Goal: Task Accomplishment & Management: Complete application form

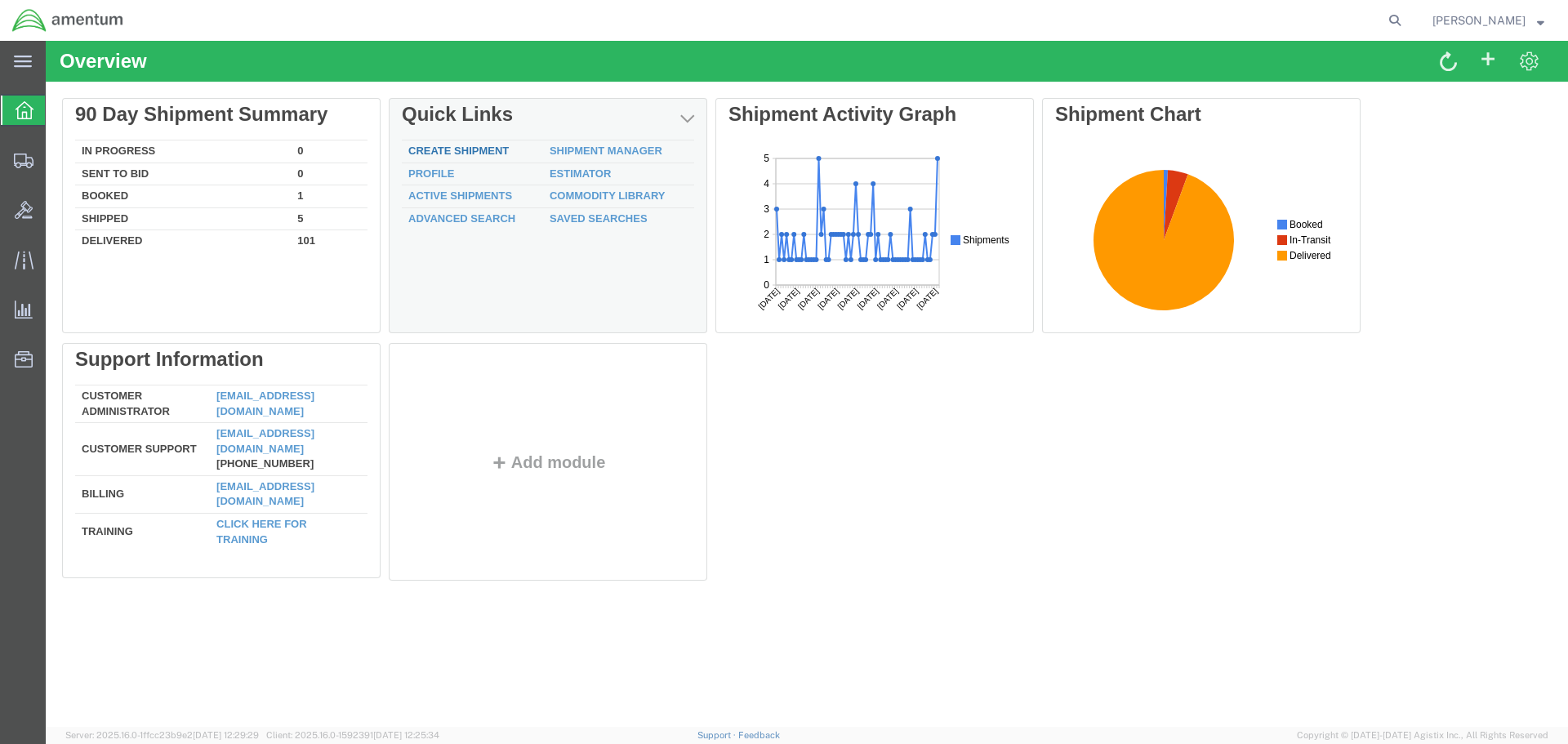
click at [453, 147] on link "Create Shipment" at bounding box center [458, 151] width 101 height 13
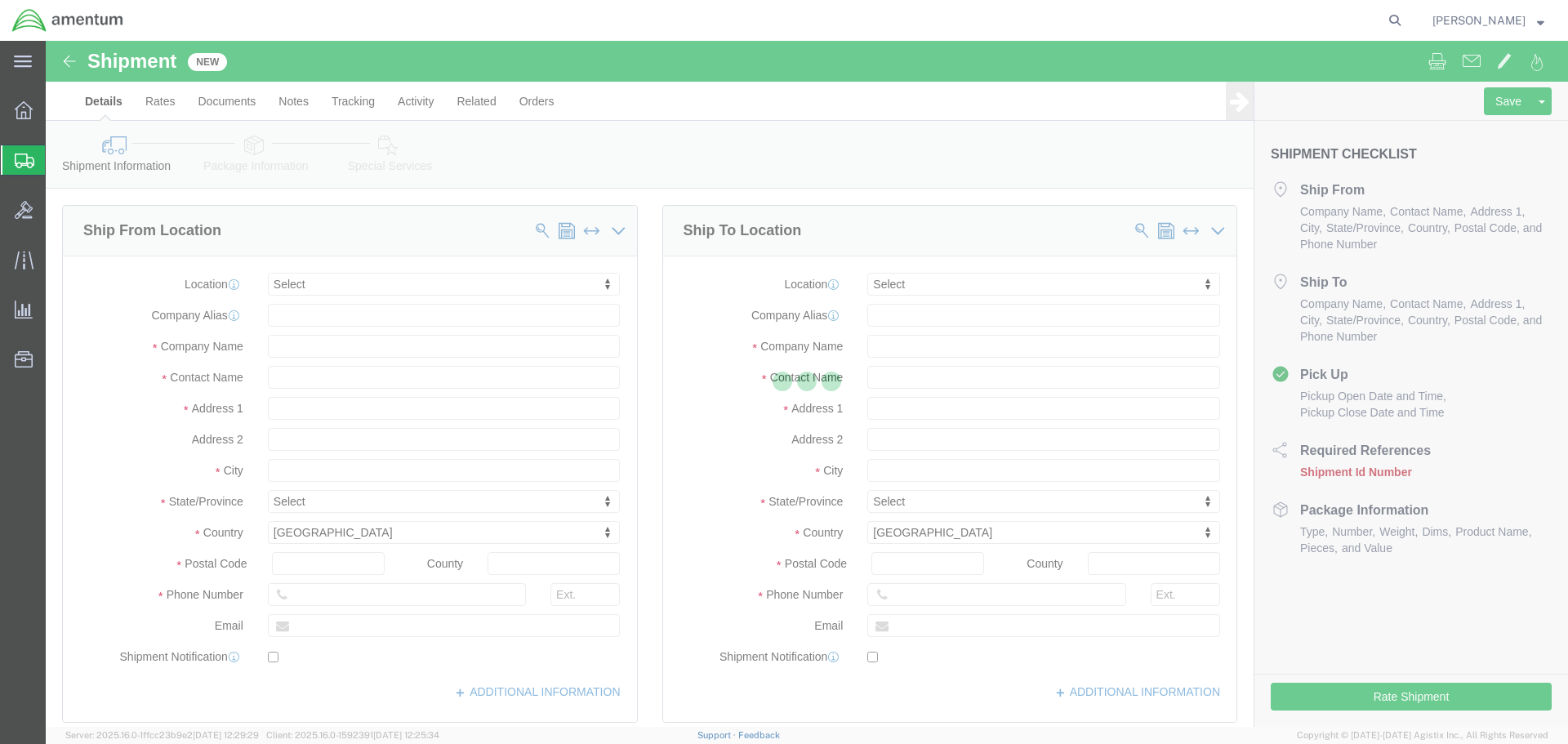
select select
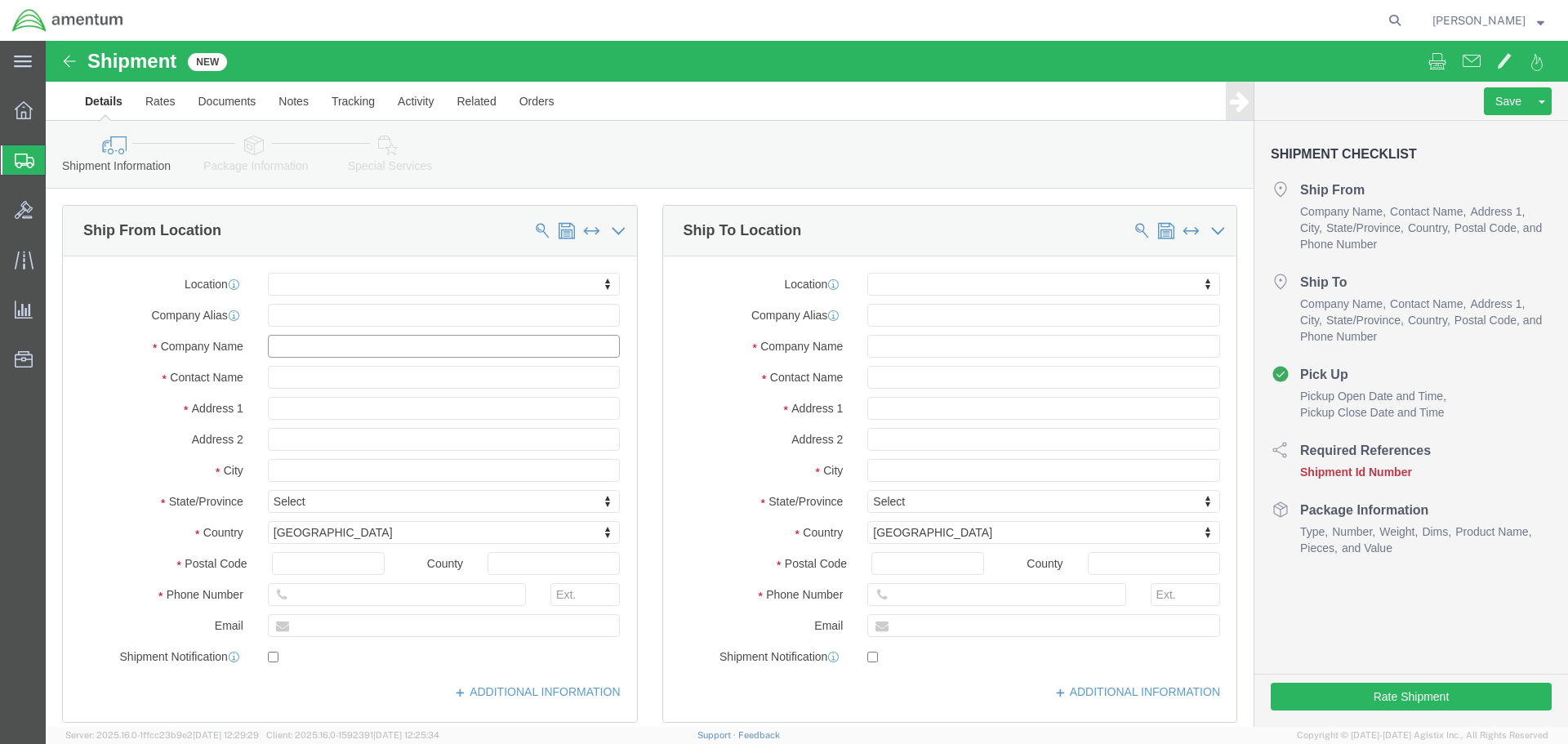
click input "text"
type input "6"
click input "text"
type input "[PERSON_NAME]"
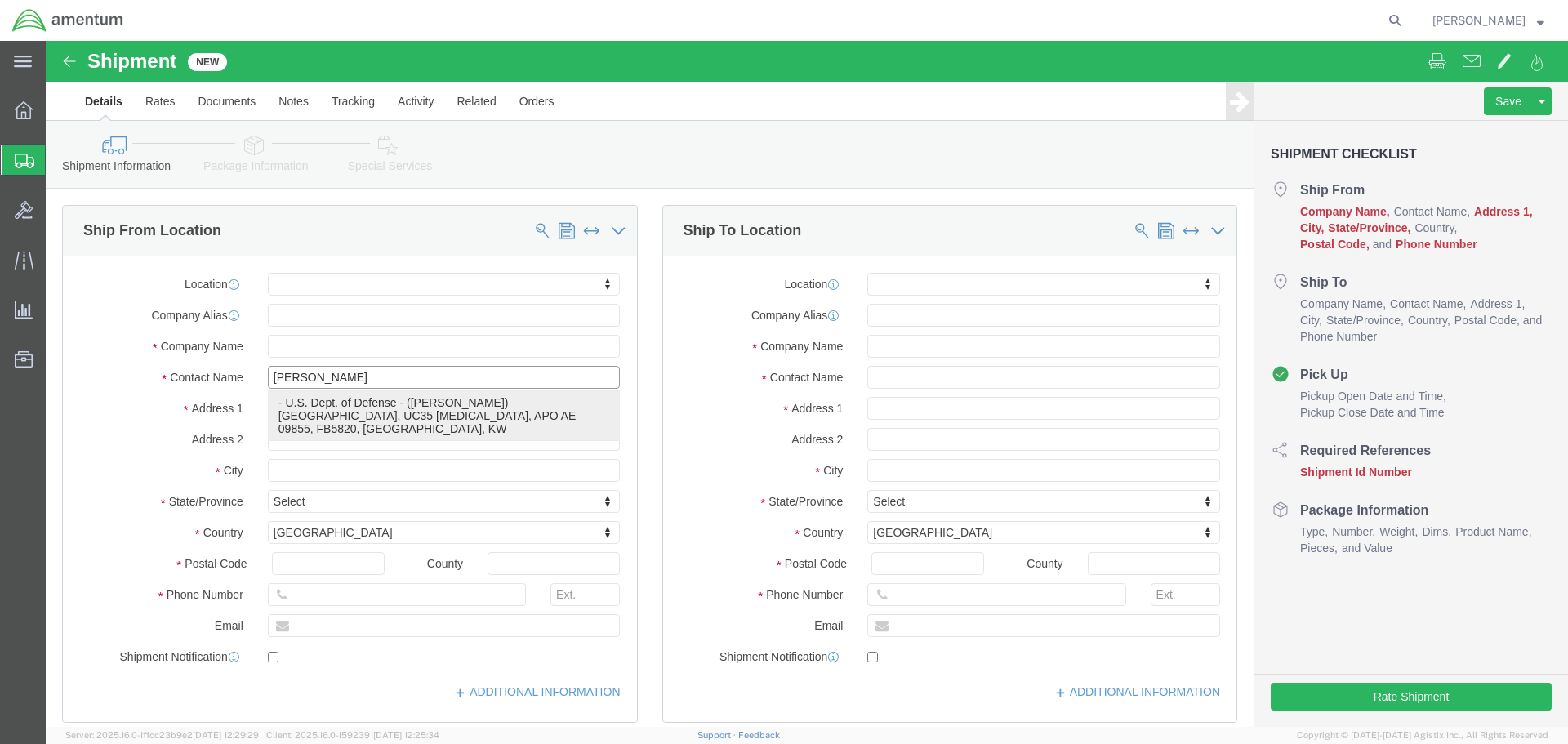
drag, startPoint x: 287, startPoint y: 367, endPoint x: 300, endPoint y: 367, distance: 13.0
click p "- U.S. Dept. of Defense - ([PERSON_NAME]) [GEOGRAPHIC_DATA][PERSON_NAME], UC35 …"
select select
type input "U.S. Dept. of Defense"
type input "[PERSON_NAME]"
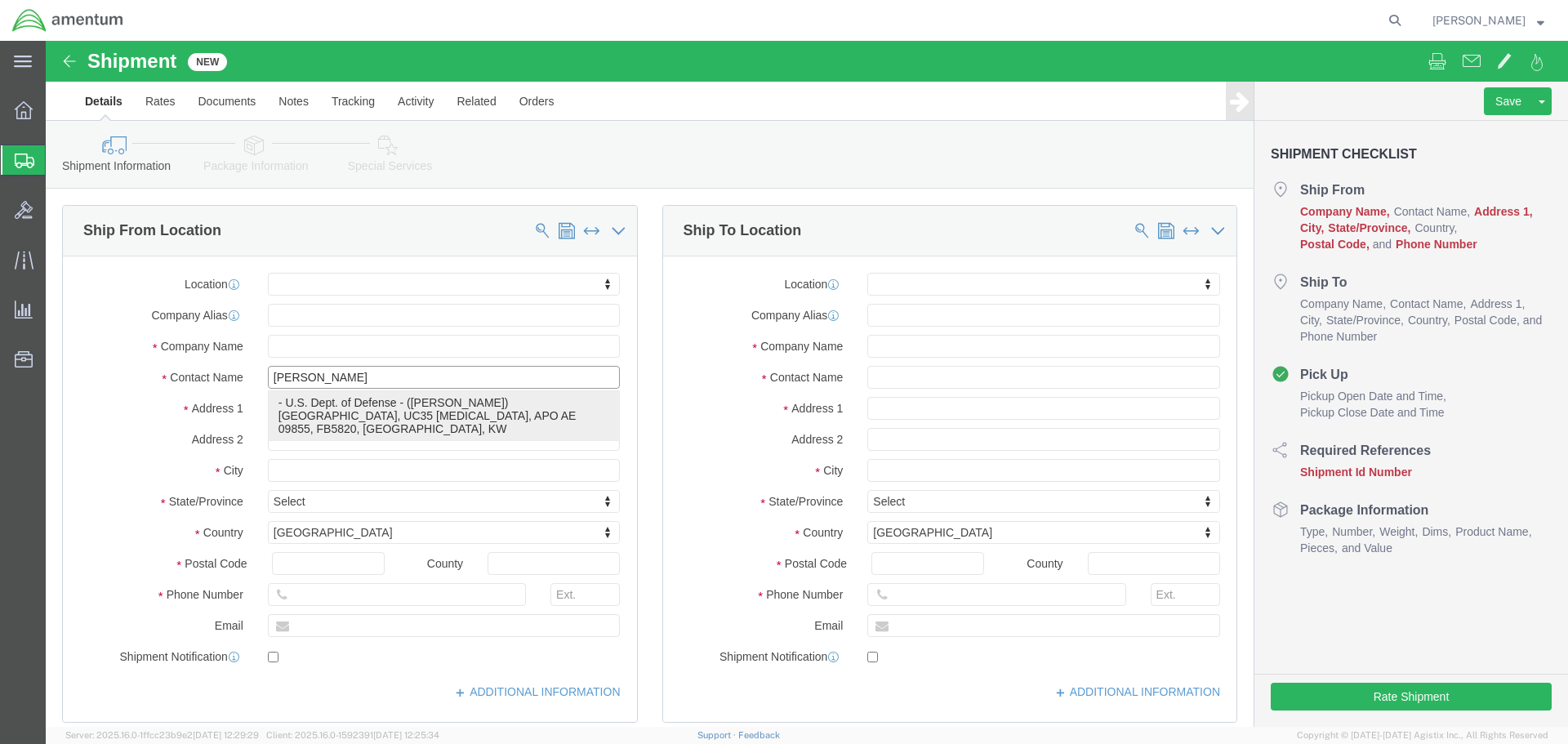
type input "6002 Ali Al Salem AB"
type input "UC35 [MEDICAL_DATA], APO AE 09855, FB5820"
type input "ALI AL [GEOGRAPHIC_DATA]"
select select "KW"
type input "[PHONE_NUMBER]"
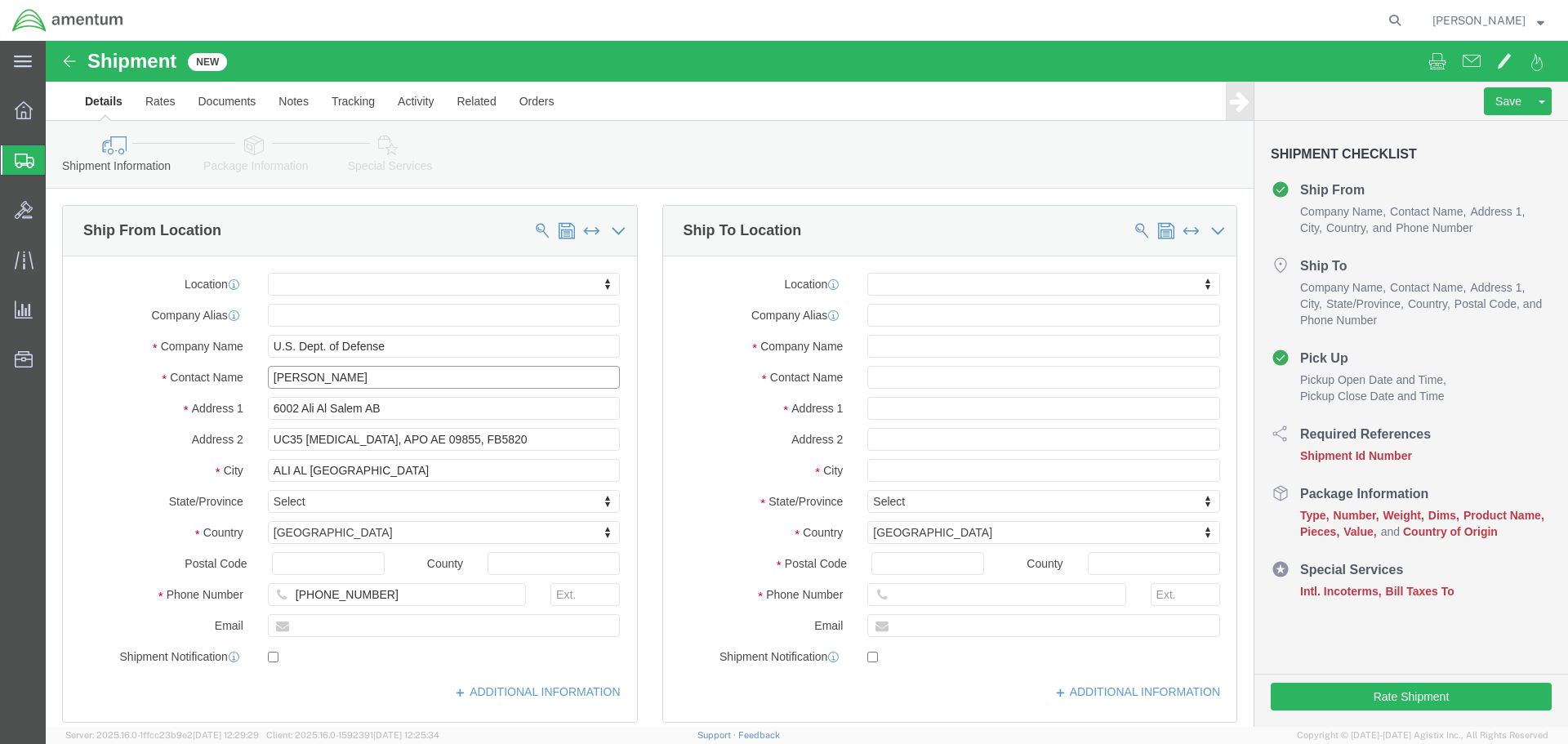
type input "[PERSON_NAME]"
click input "text"
click span
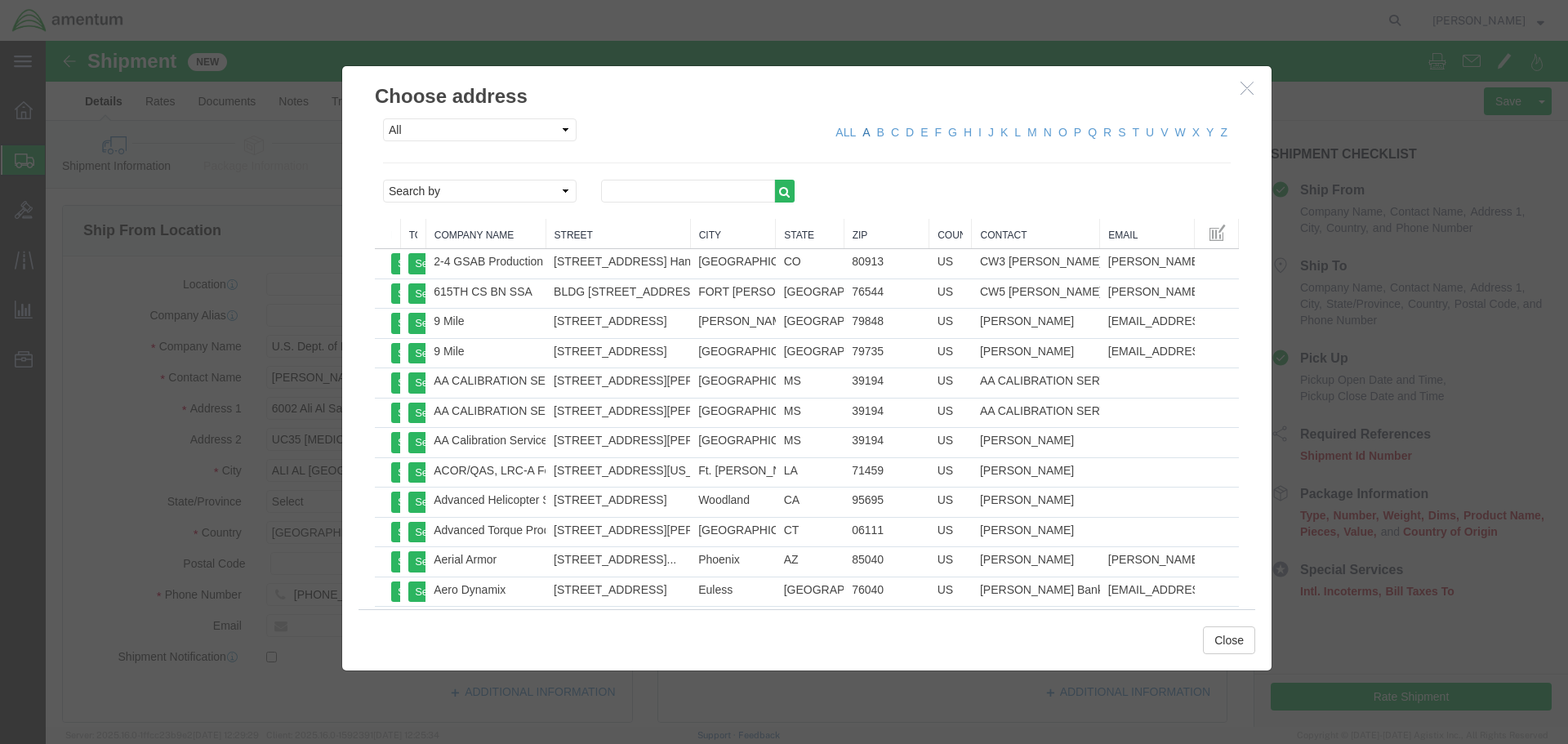
click link "A"
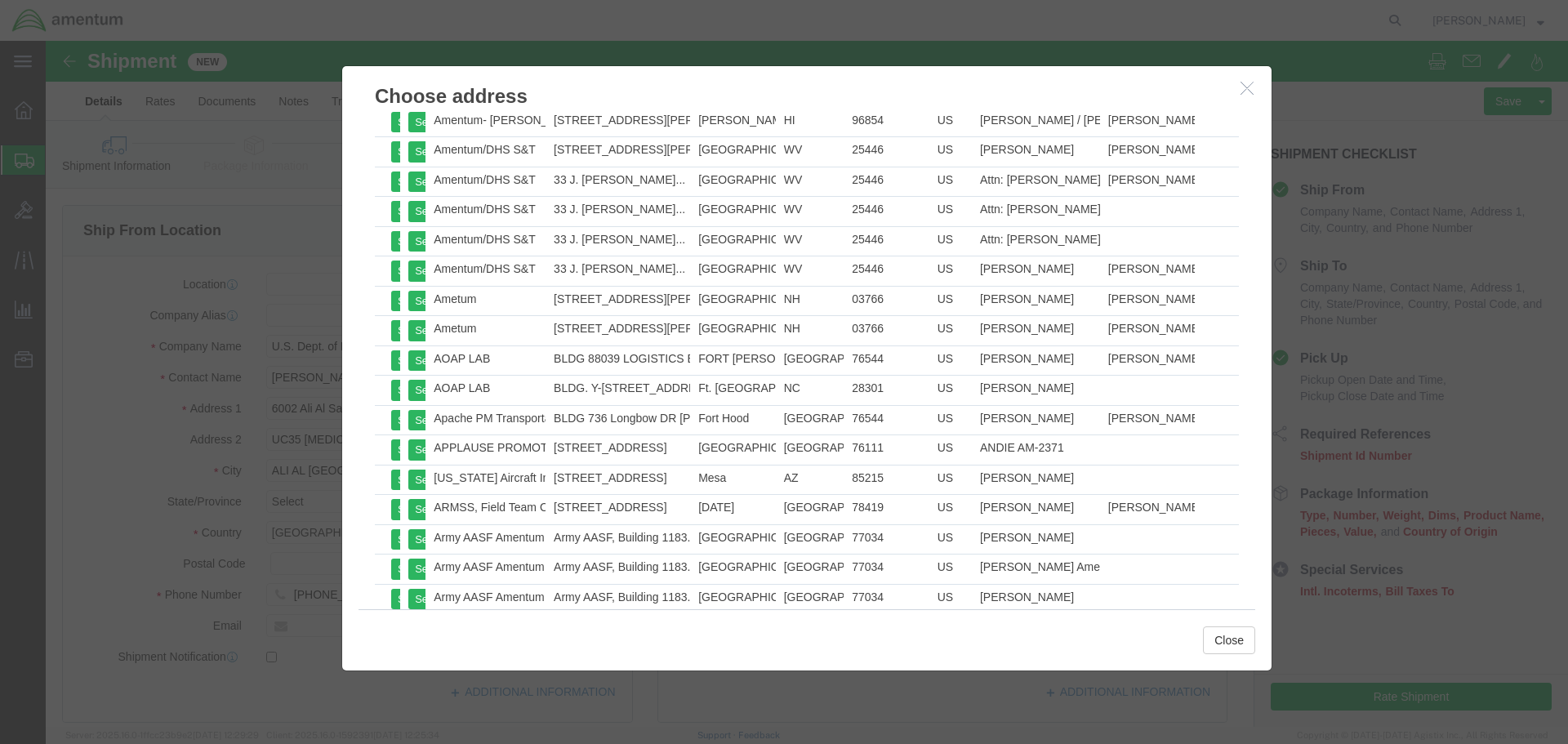
scroll to position [14128, 0]
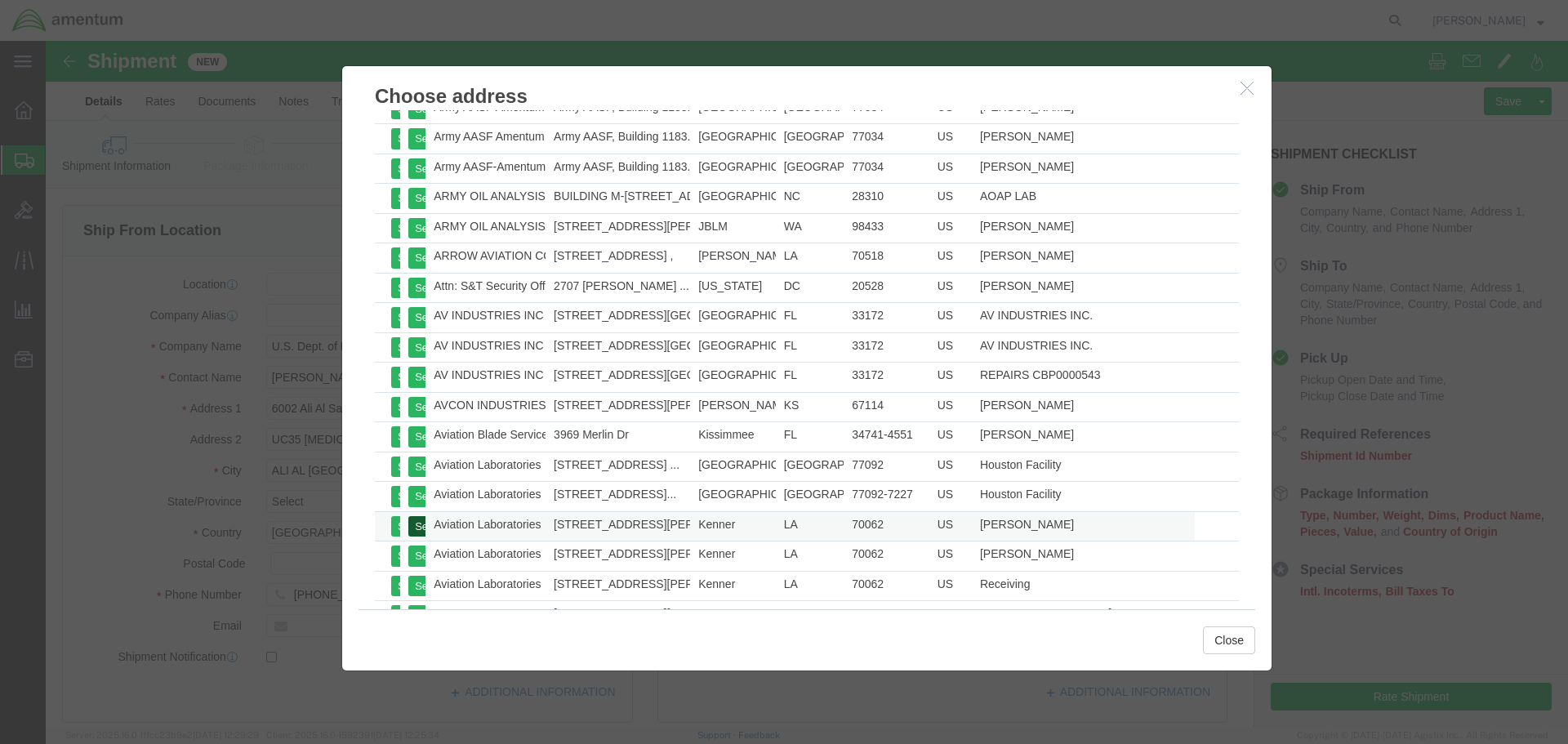
click button "Select"
select select
type input "Aviation Laboratories"
type input "[PERSON_NAME]"
type input "[STREET_ADDRESS][PERSON_NAME]"
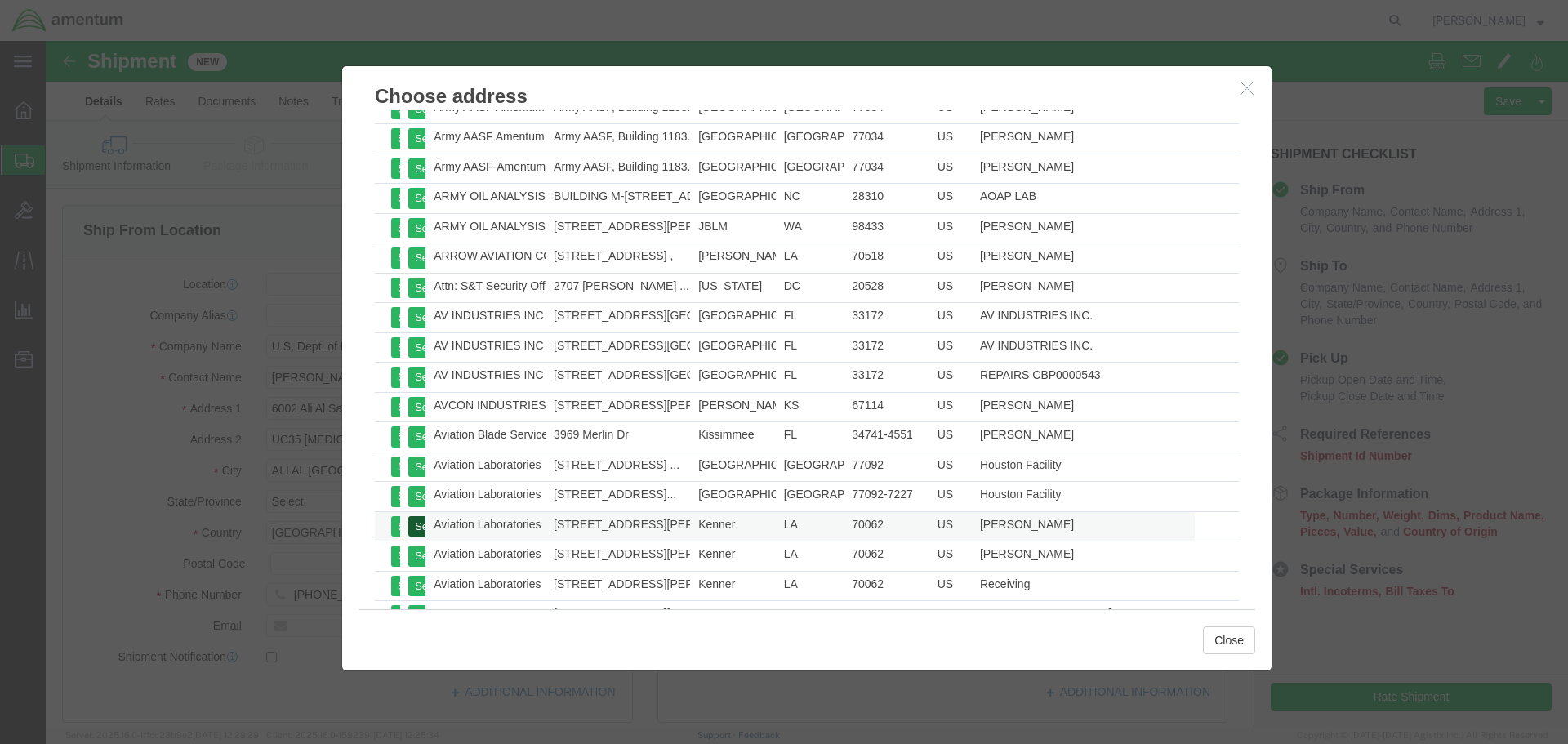
type input "Kenner"
type input "70062"
select select "LA"
click button "Close"
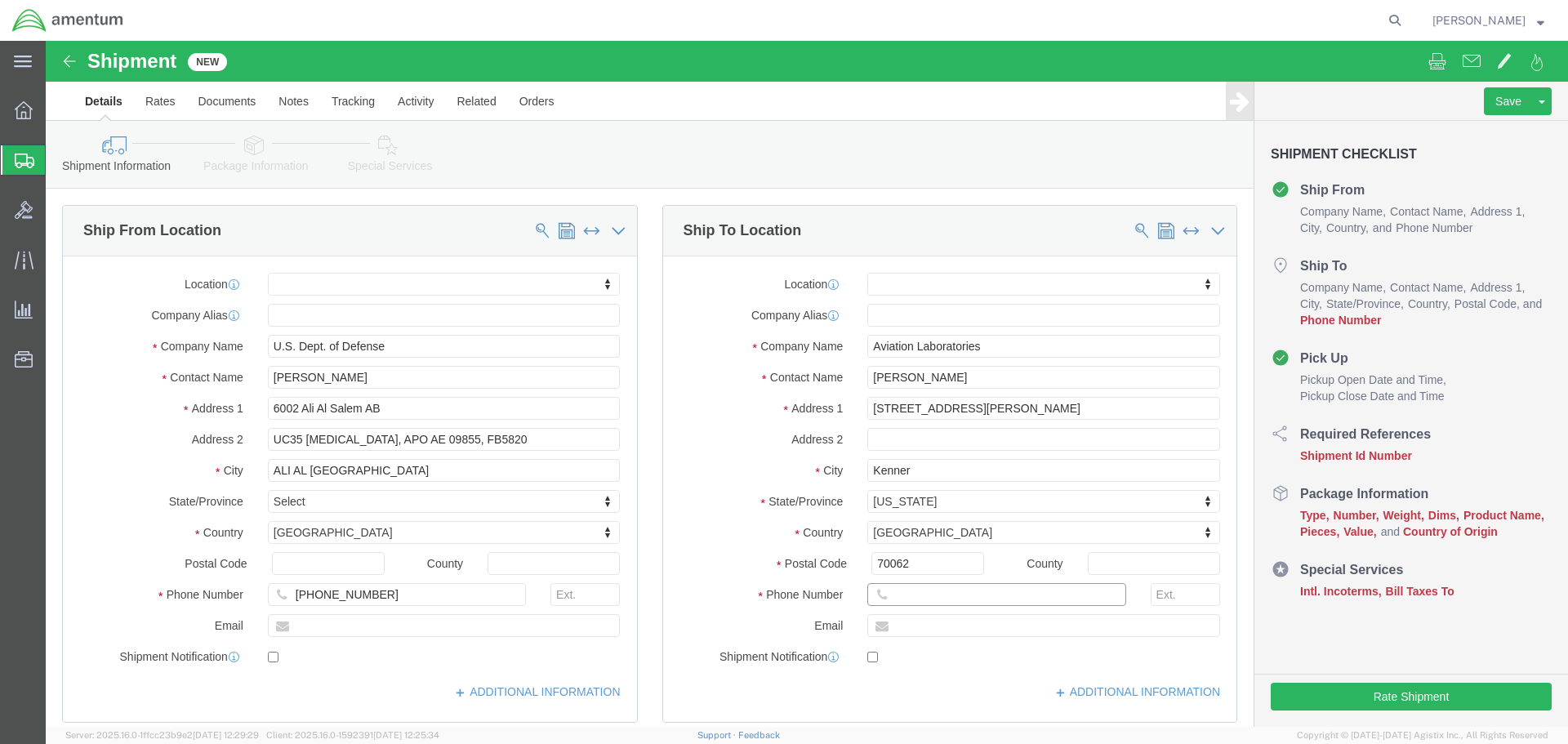
click input "text"
click input "504-469-"
type input "[PHONE_NUMBER]"
click div "Location My Profile Location [PHONE_NUMBER] [PHONE_NUMBER] [PHONE_NUMBER] [PHON…"
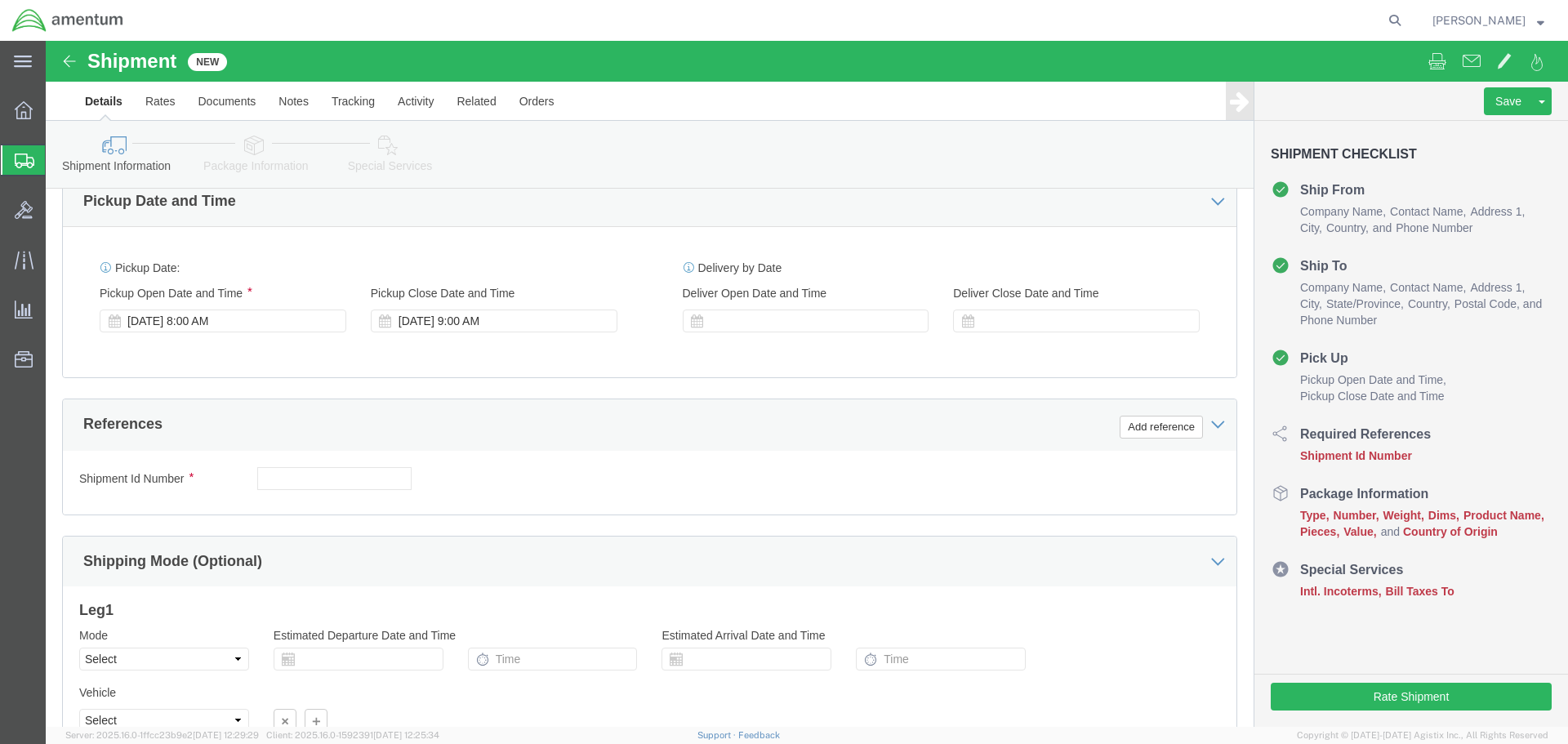
scroll to position [653, 0]
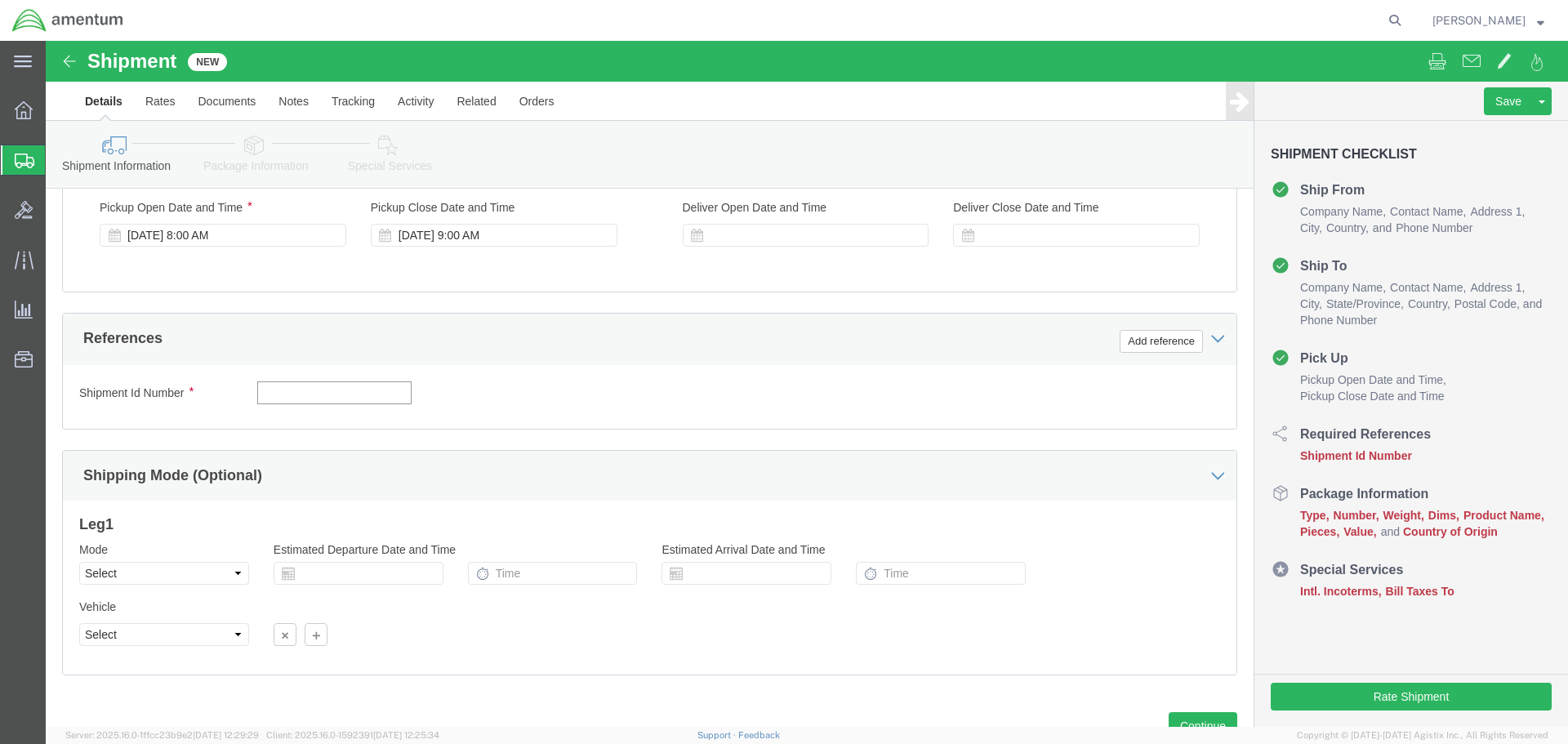
click input "text"
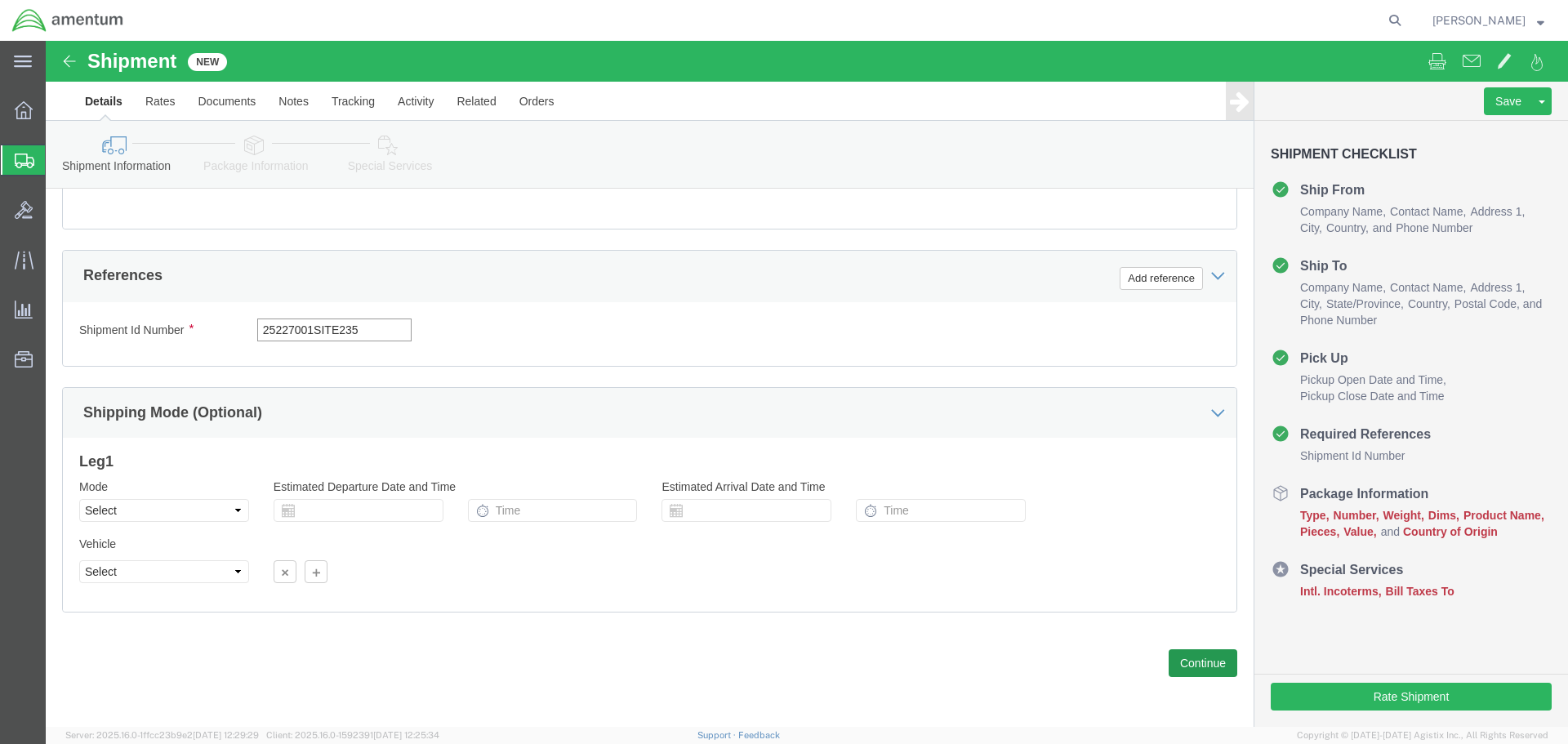
type input "25227001SITE235"
click button "Continue"
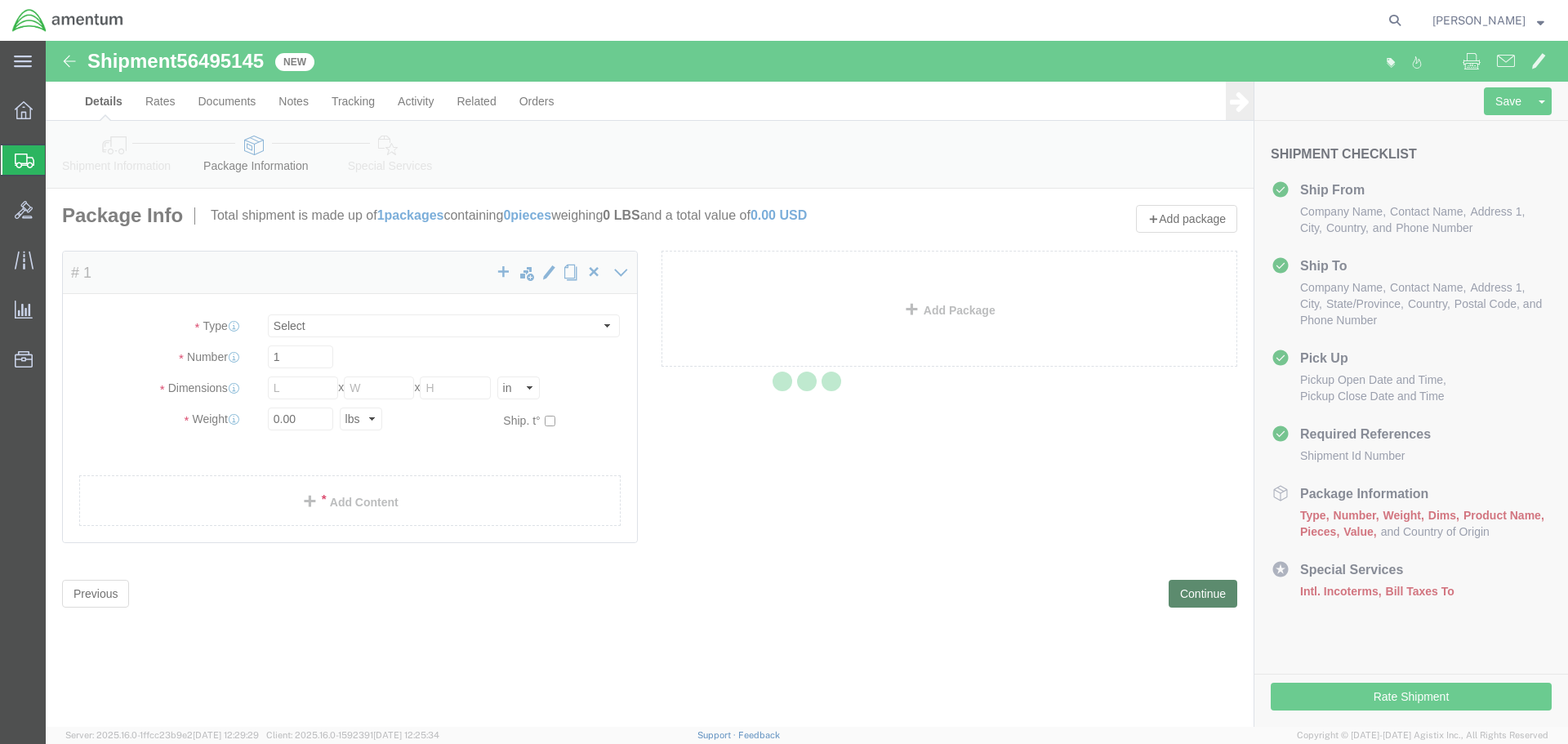
select select "CBOX"
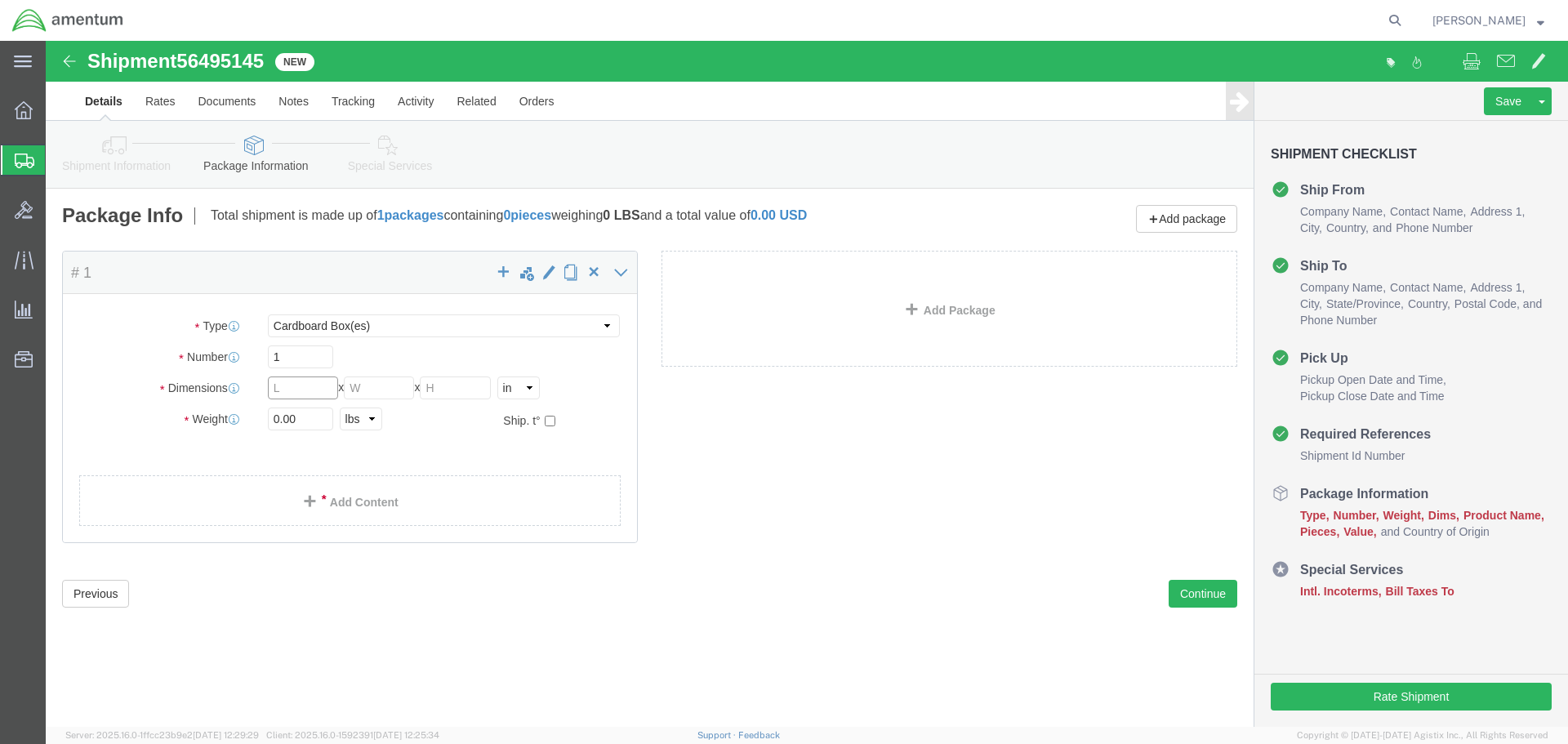
click input "text"
type input "17.7"
click input "text"
type input "5"
click input "text"
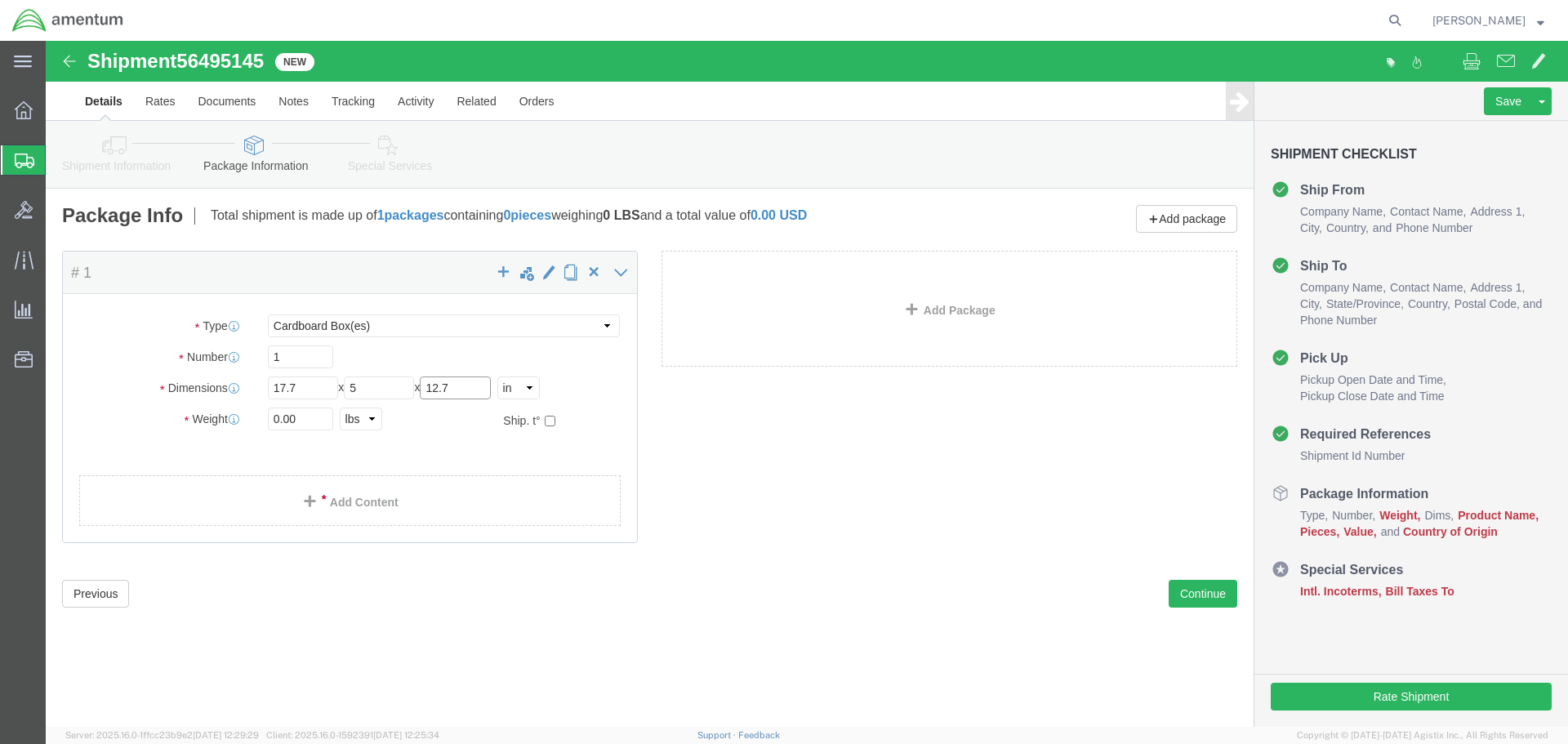
type input "12.7"
click select "Select cm ft in"
select select "CM"
click select "Select cm ft in"
type input "44.96"
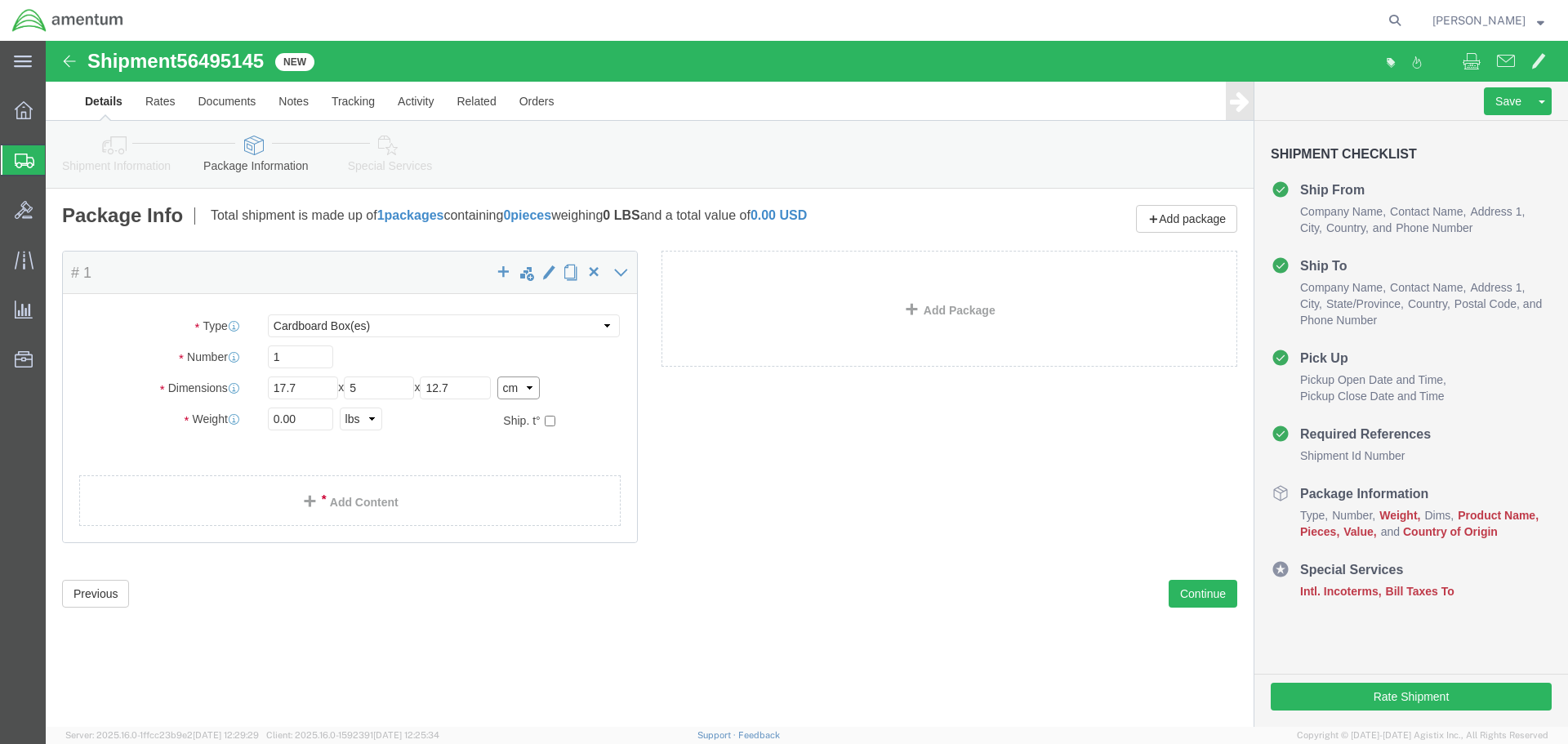
type input "12.70"
type input "32.26"
click span
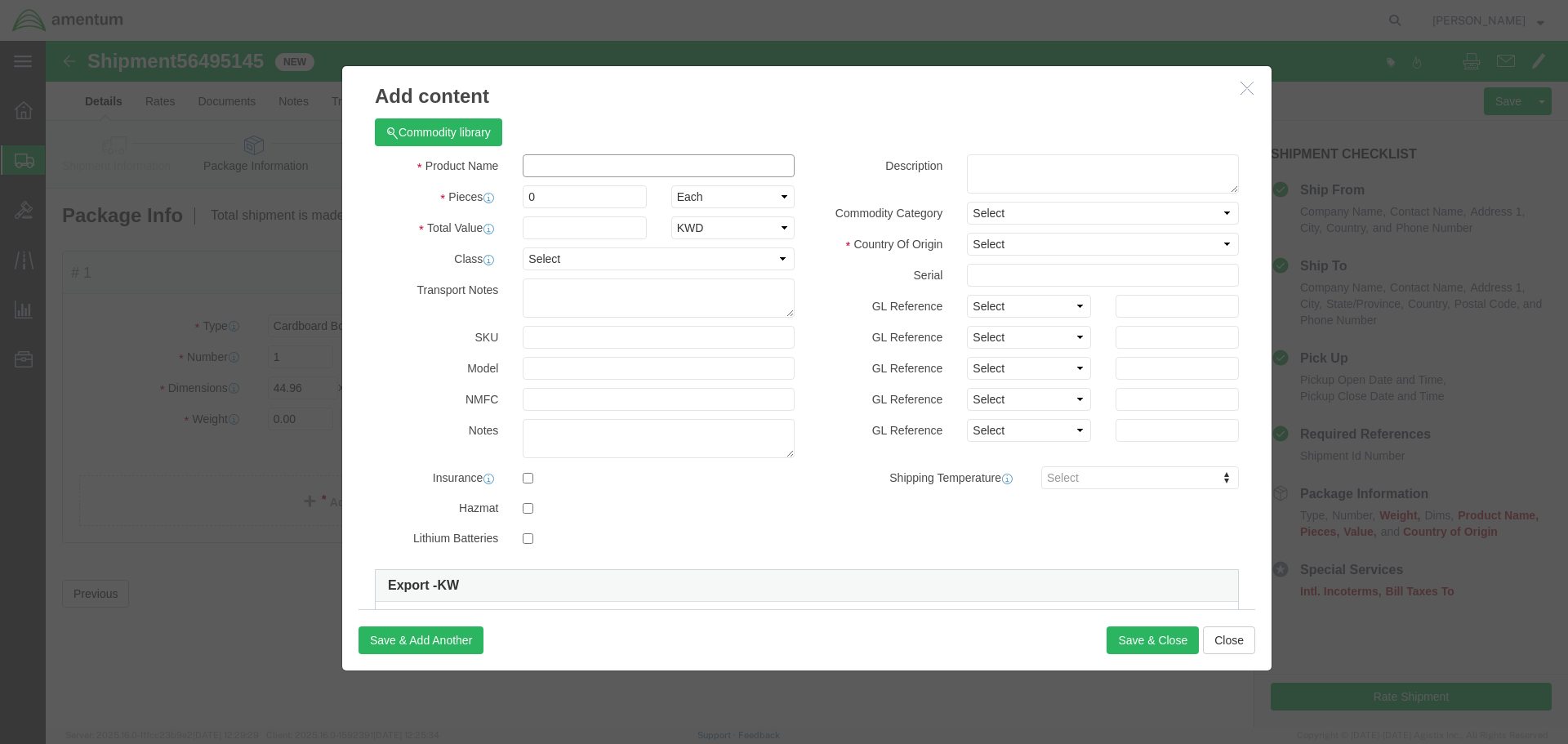
click input "text"
type input "OIL SAMPLE"
click input "0"
type input "1"
click input "text"
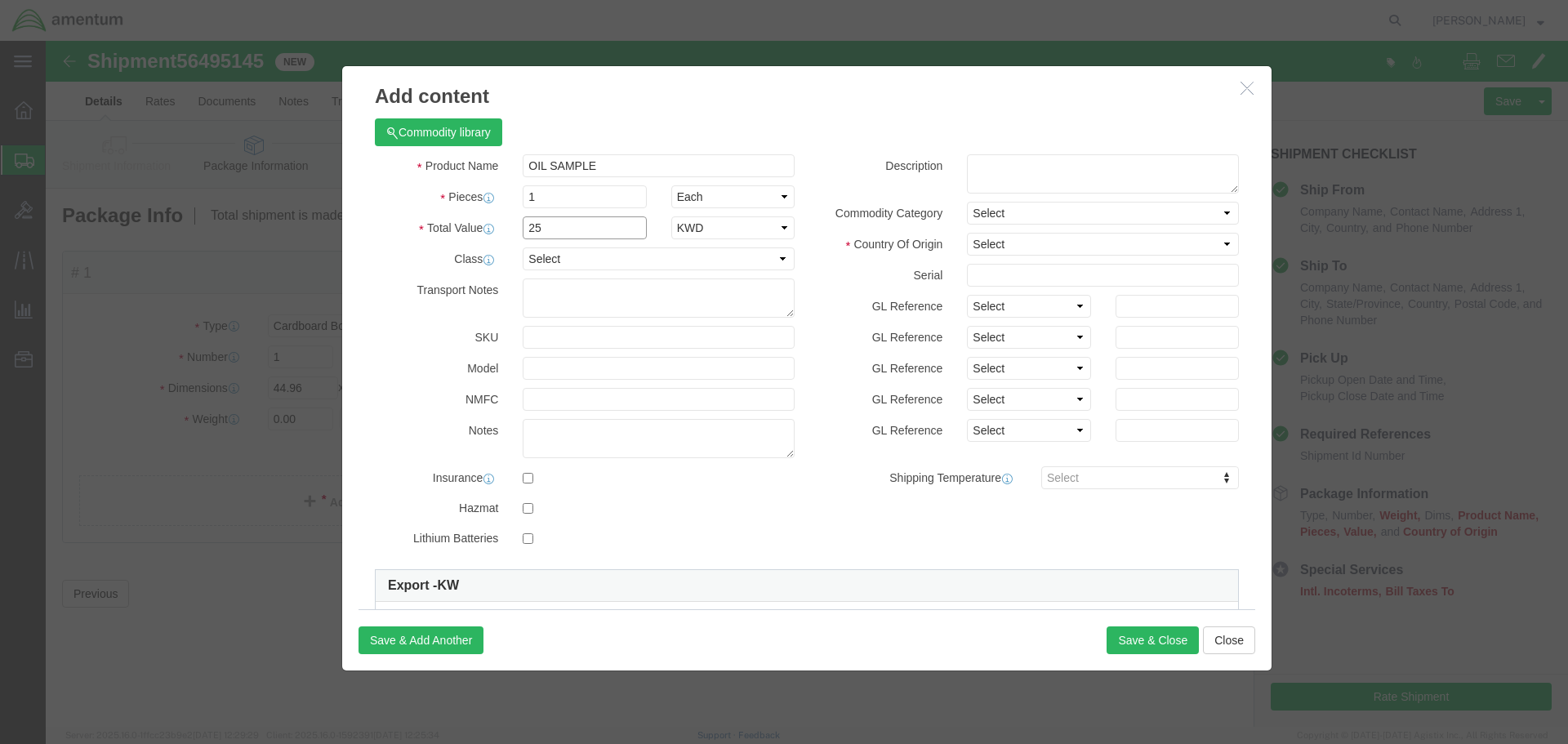
type input "25"
click select "Select ADP AED AFN ALL AMD AOA ARS ATS AUD AWG AZN BAM BBD BDT BGL BGN BHD BIF …"
select select "USD"
click select "Select ADP AED AFN ALL AMD AOA ARS ATS AUD AWG AZN BAM BBD BDT BGL BGN BHD BIF …"
click select "Select [GEOGRAPHIC_DATA] [GEOGRAPHIC_DATA] [GEOGRAPHIC_DATA] [GEOGRAPHIC_DATA] …"
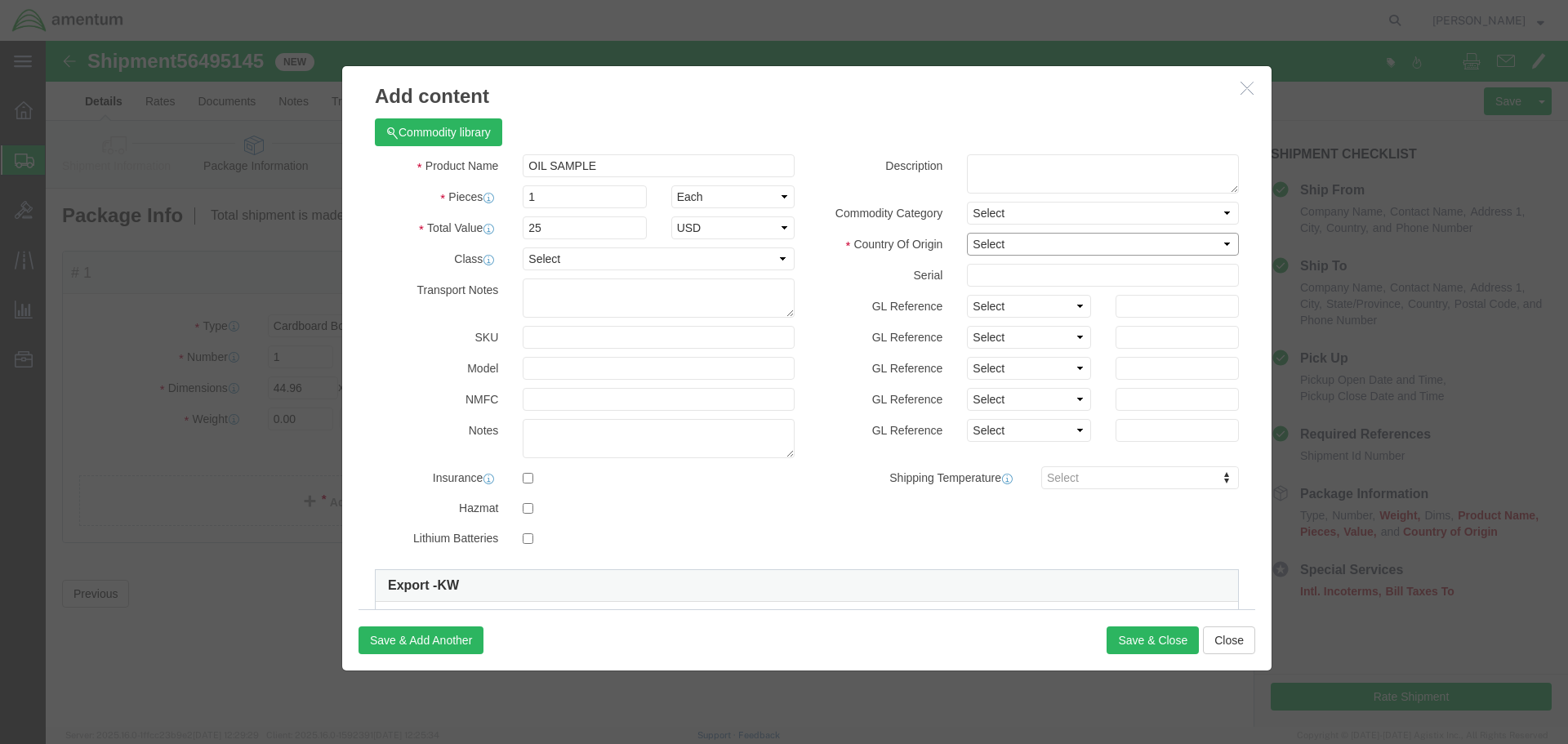
select select "KW"
click select "Select [GEOGRAPHIC_DATA] [GEOGRAPHIC_DATA] [GEOGRAPHIC_DATA] [GEOGRAPHIC_DATA] …"
click button "Save & Close"
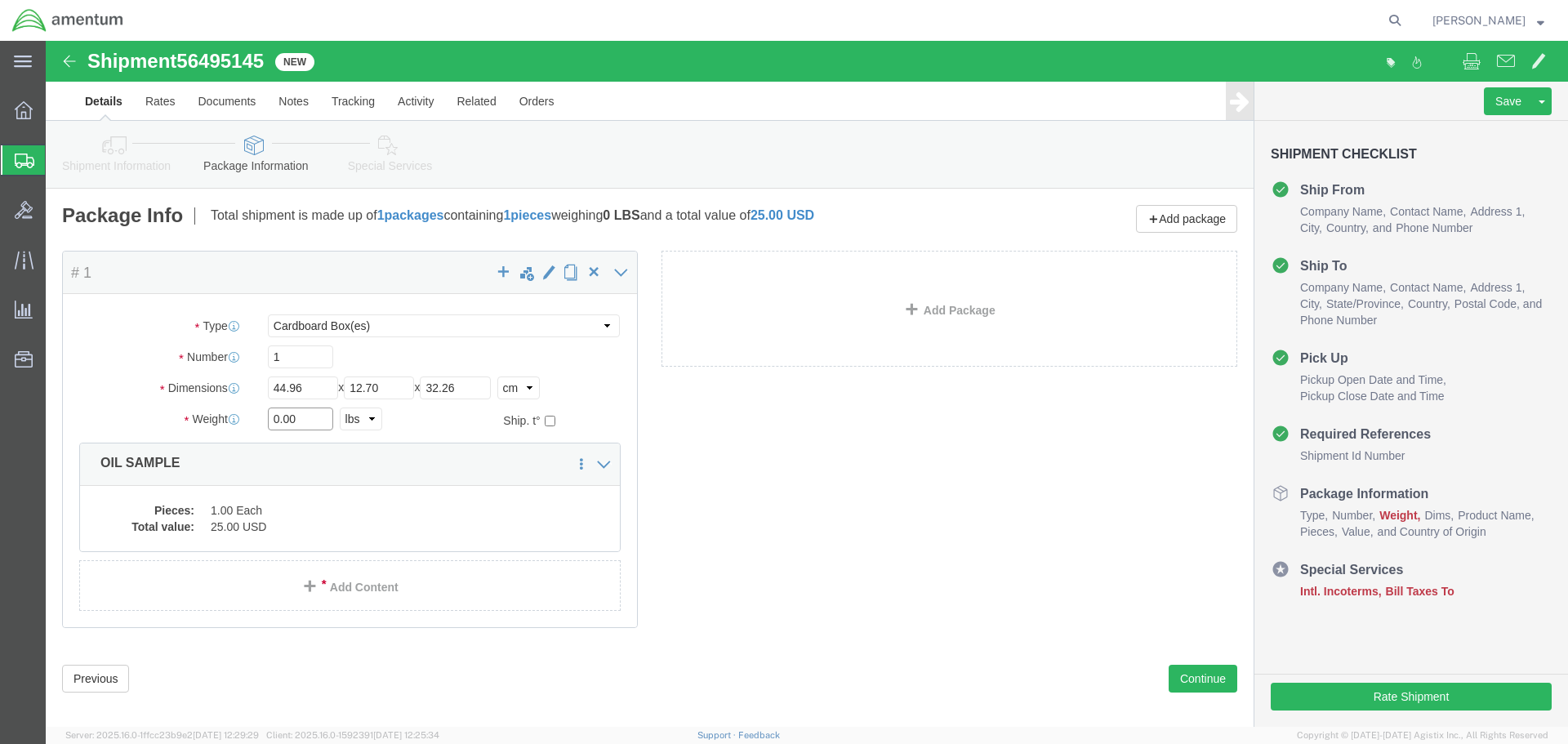
click input "0.00"
type input "0"
type input ".45"
click select "Select kgs lbs"
select select "KGS"
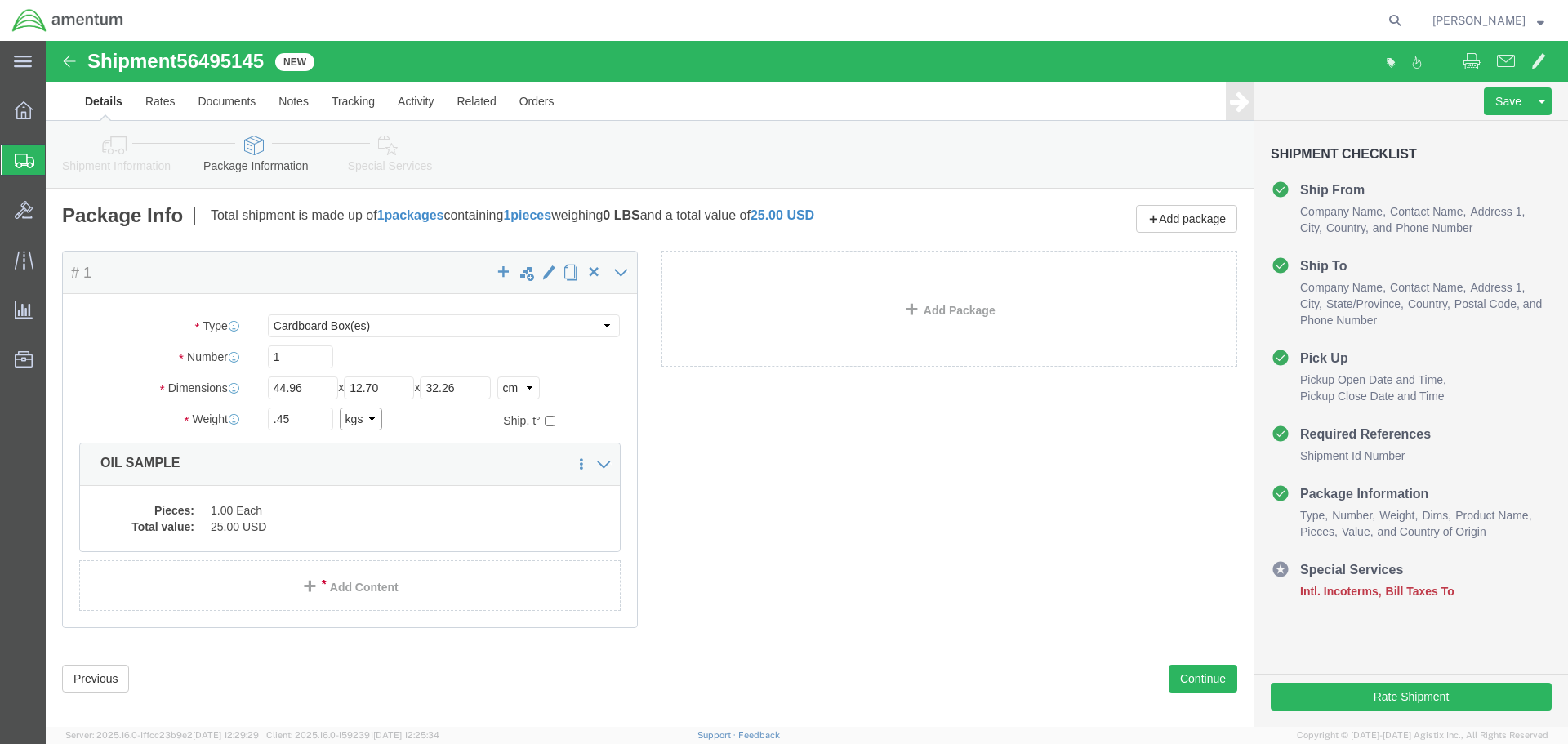
click select "Select kgs lbs"
type input "0.20"
click div "Package Content # 1 x Package Type Select BCK Boxes Bale(s) Basket(s) Bolt(s) B…"
click button "Continue"
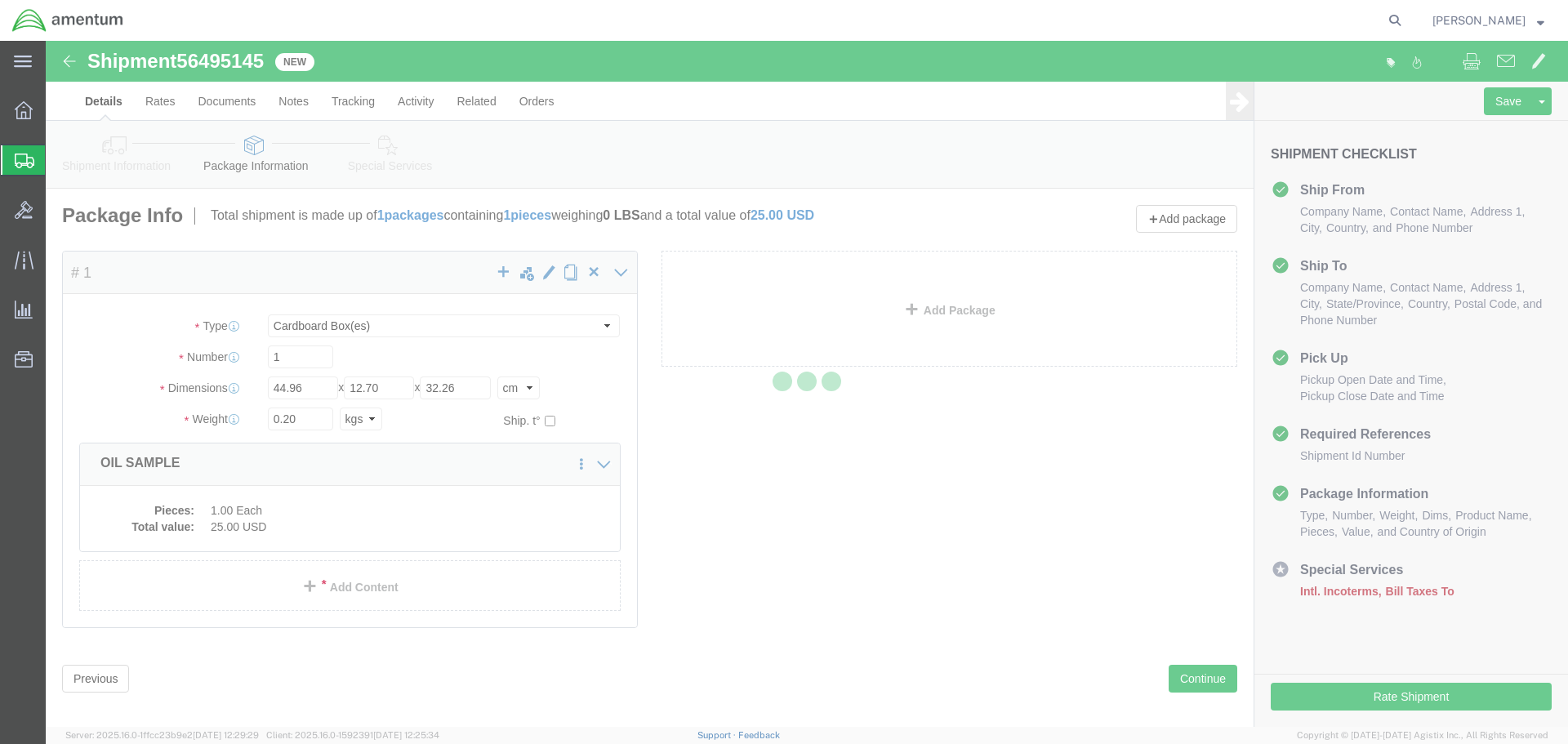
select select
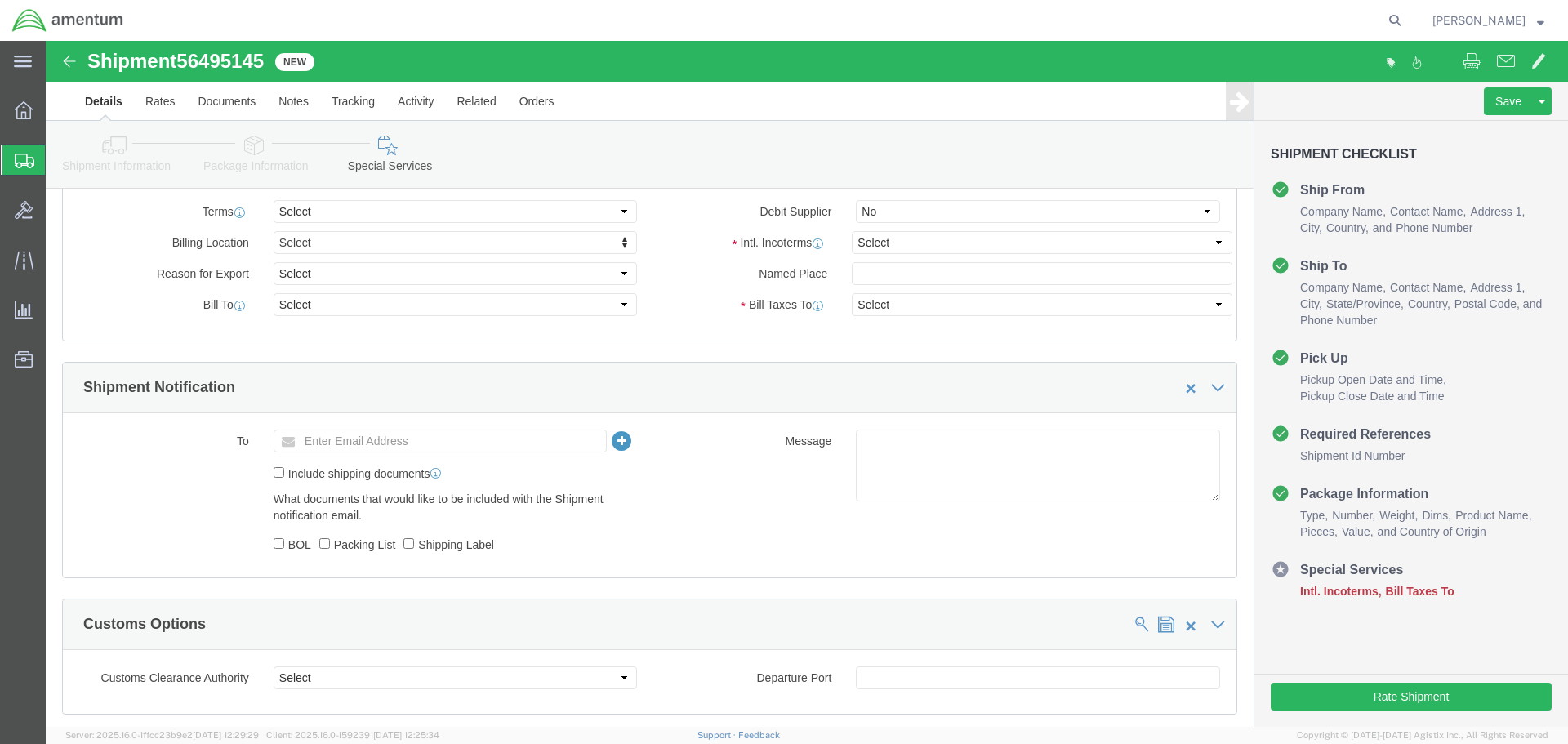
scroll to position [734, 0]
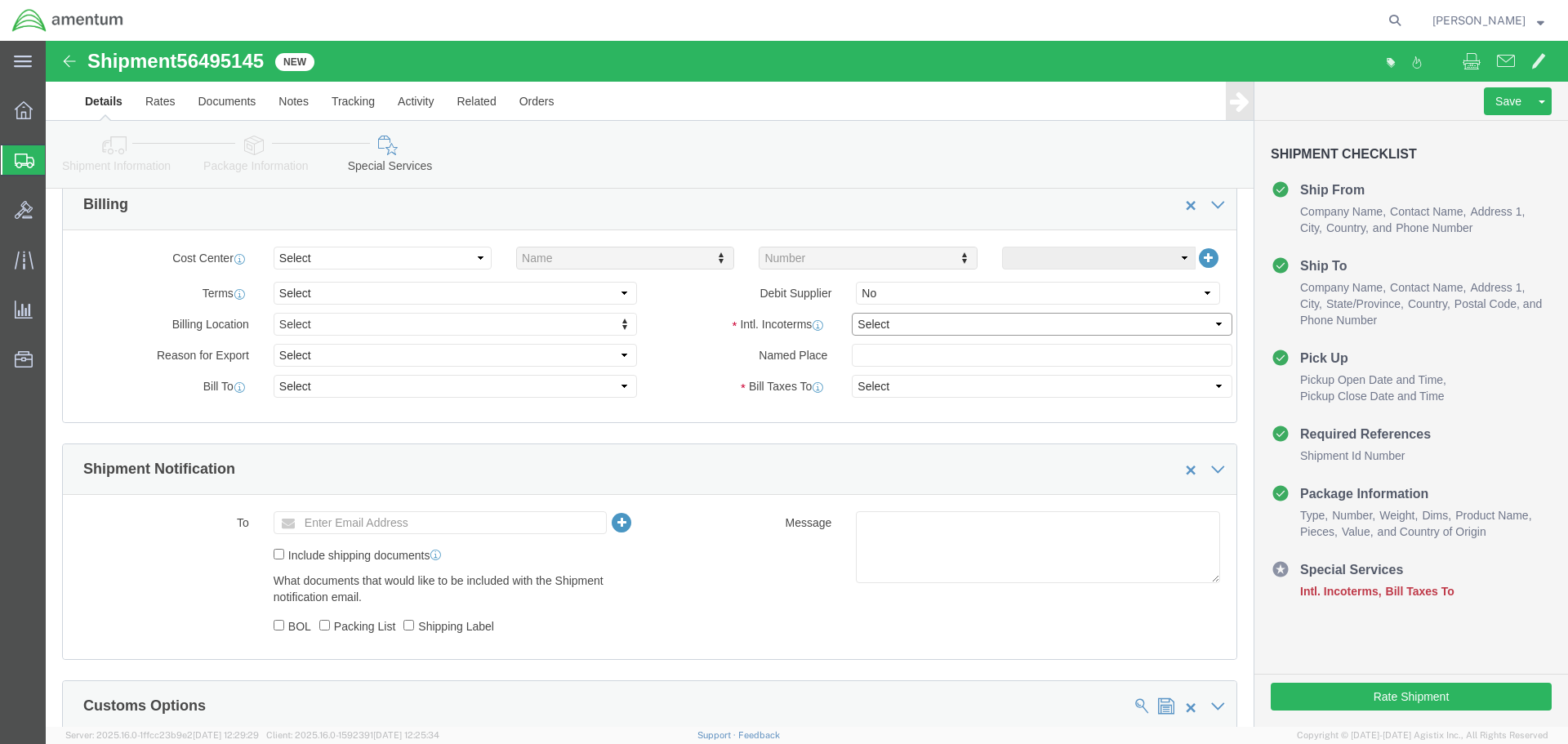
click select "Select Carriage Insurance Paid Carriage Paid To Cost and Freight Cost Insurance…"
select select "DDP"
click select "Select Carriage Insurance Paid Carriage Paid To Cost and Freight Cost Insurance…"
select select "SHIP"
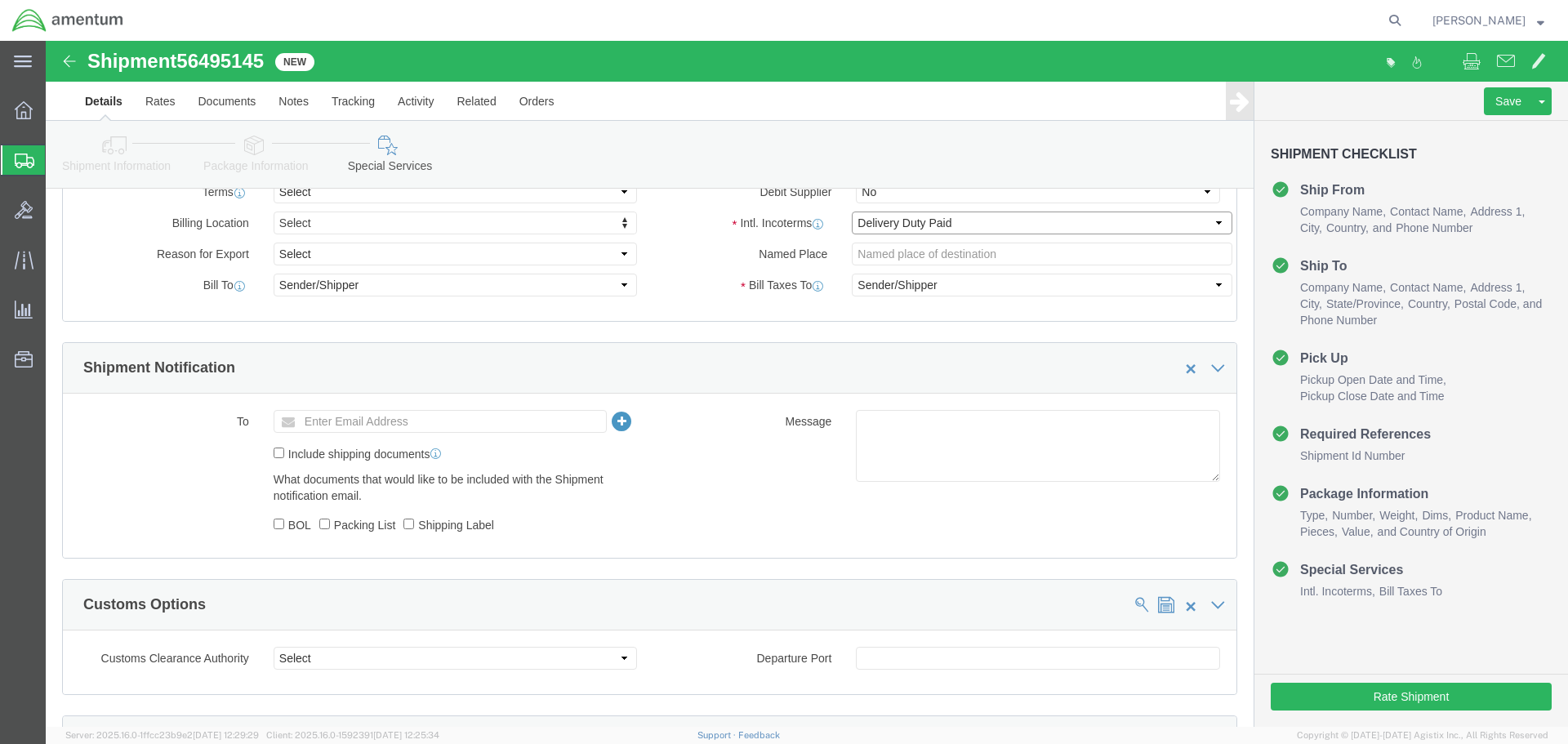
scroll to position [1061, 0]
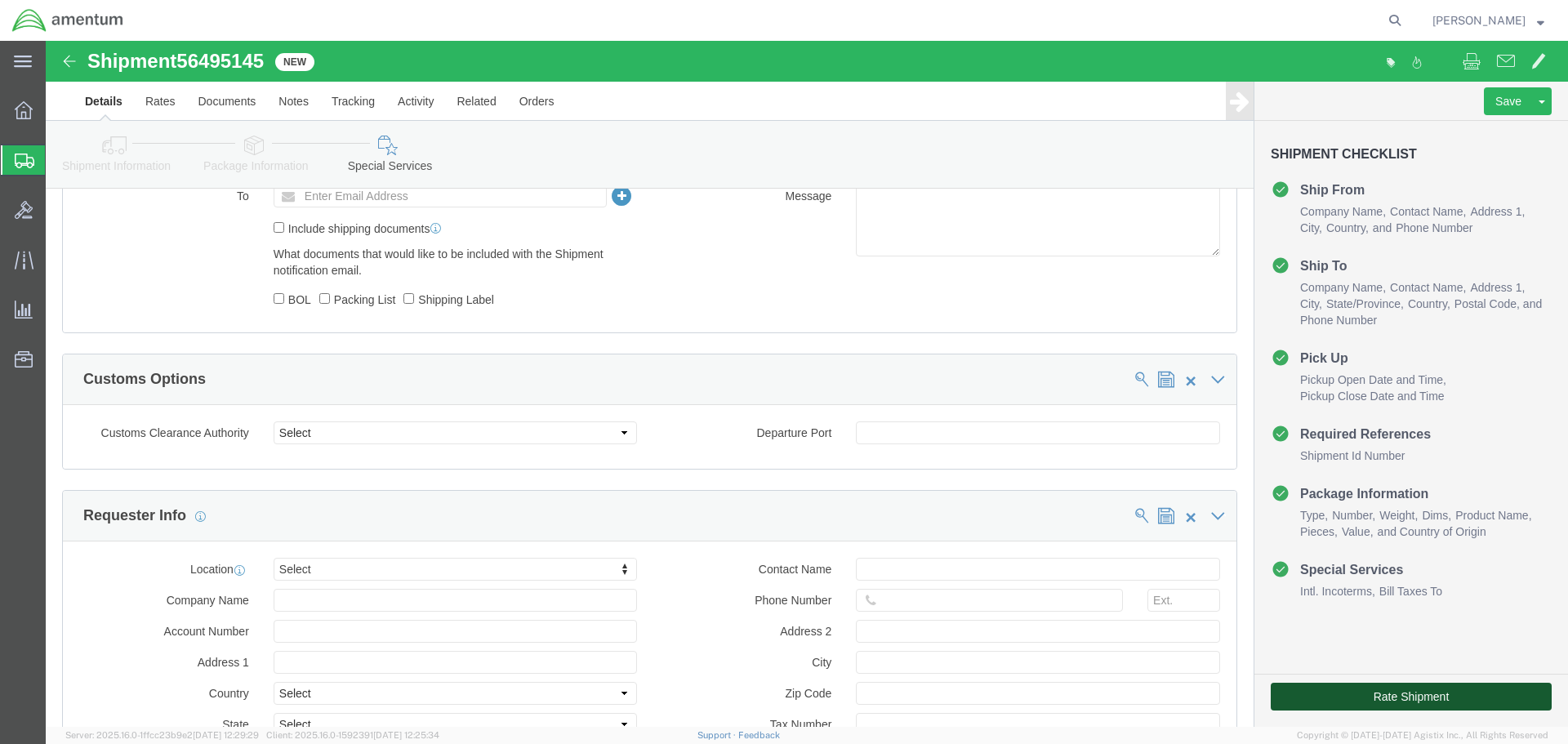
click button "Rate Shipment"
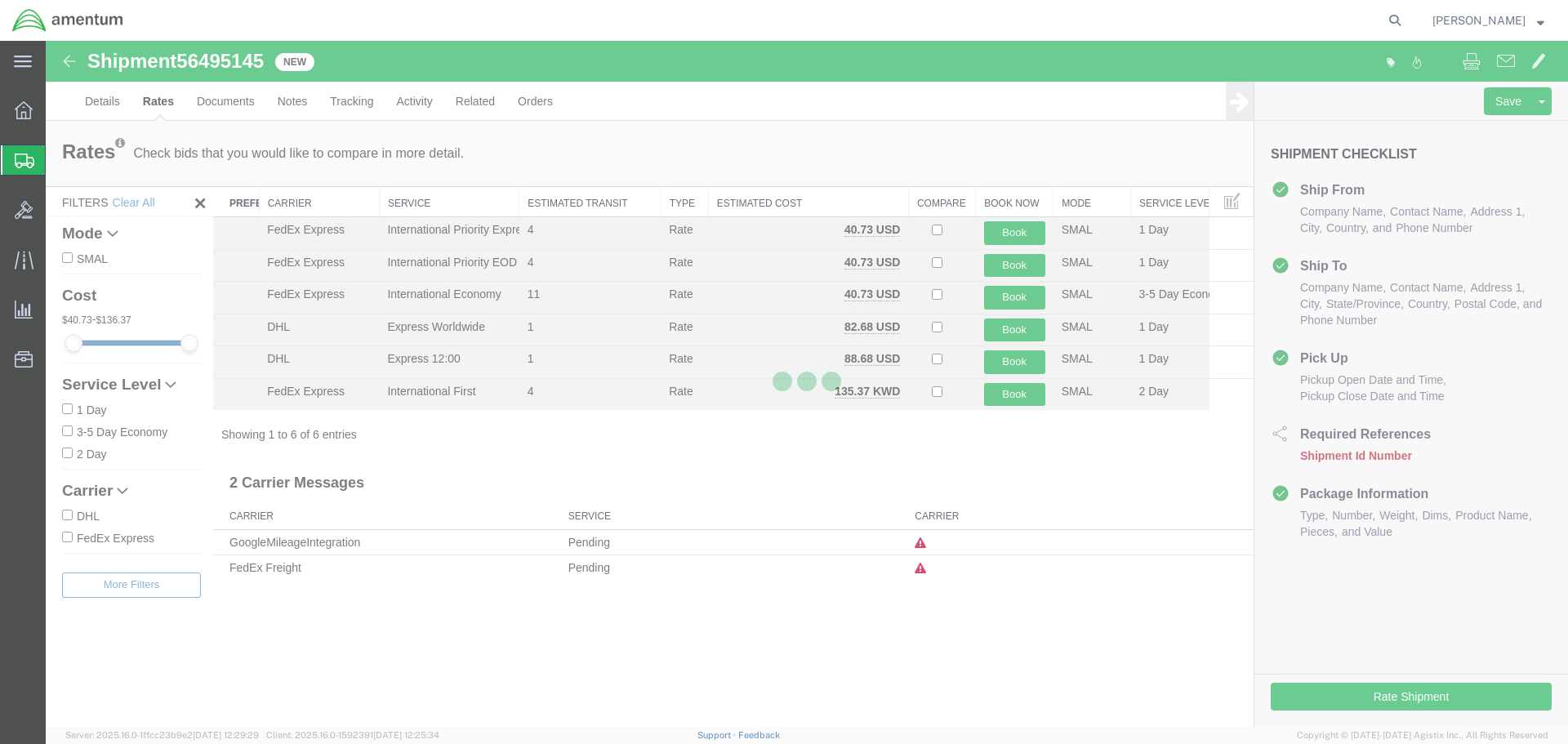
scroll to position [0, 0]
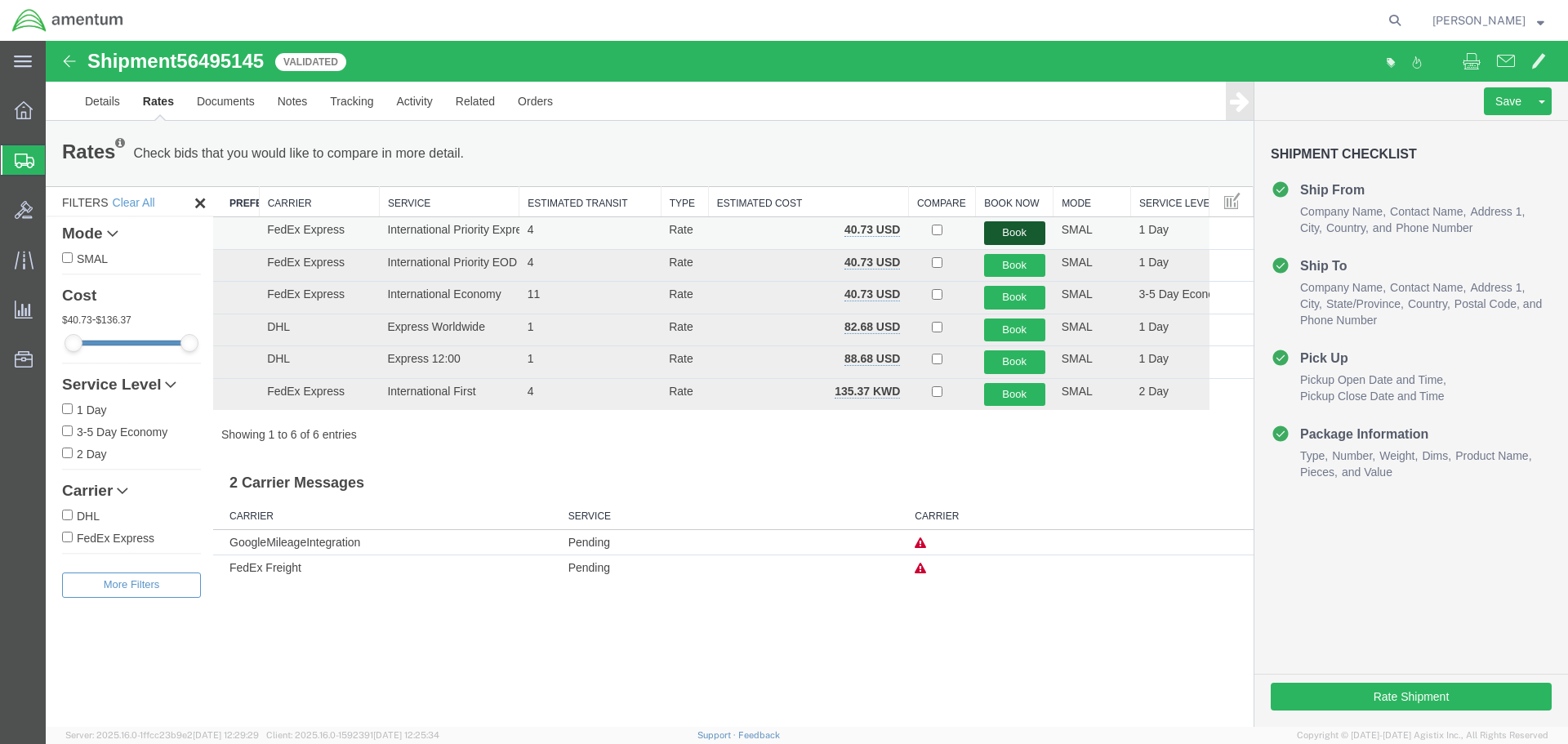
click at [1021, 231] on button "Book" at bounding box center [1015, 233] width 62 height 23
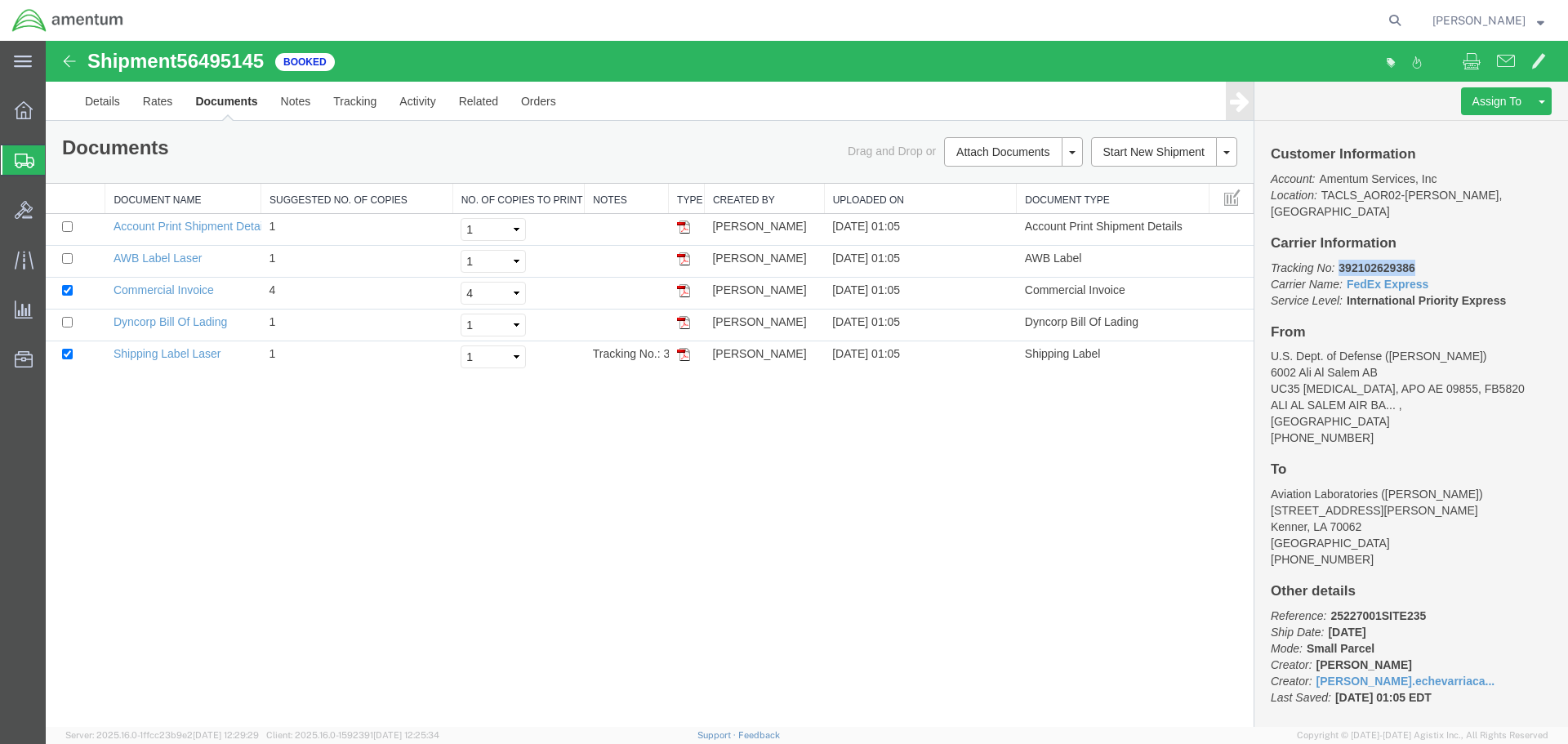
drag, startPoint x: 1432, startPoint y: 251, endPoint x: 1341, endPoint y: 256, distance: 91.1
click at [1341, 259] on p "Tracking No: 392102629386 Carrier Name: FedEx Express FedEx Express Service Lev…" at bounding box center [1410, 284] width 281 height 49
copy b "392102629386"
click at [1446, 259] on p "Tracking No: 392102629386 Carrier Name: FedEx Express FedEx Express Service Lev…" at bounding box center [1410, 284] width 281 height 49
drag, startPoint x: 1424, startPoint y: 252, endPoint x: 1341, endPoint y: 255, distance: 83.1
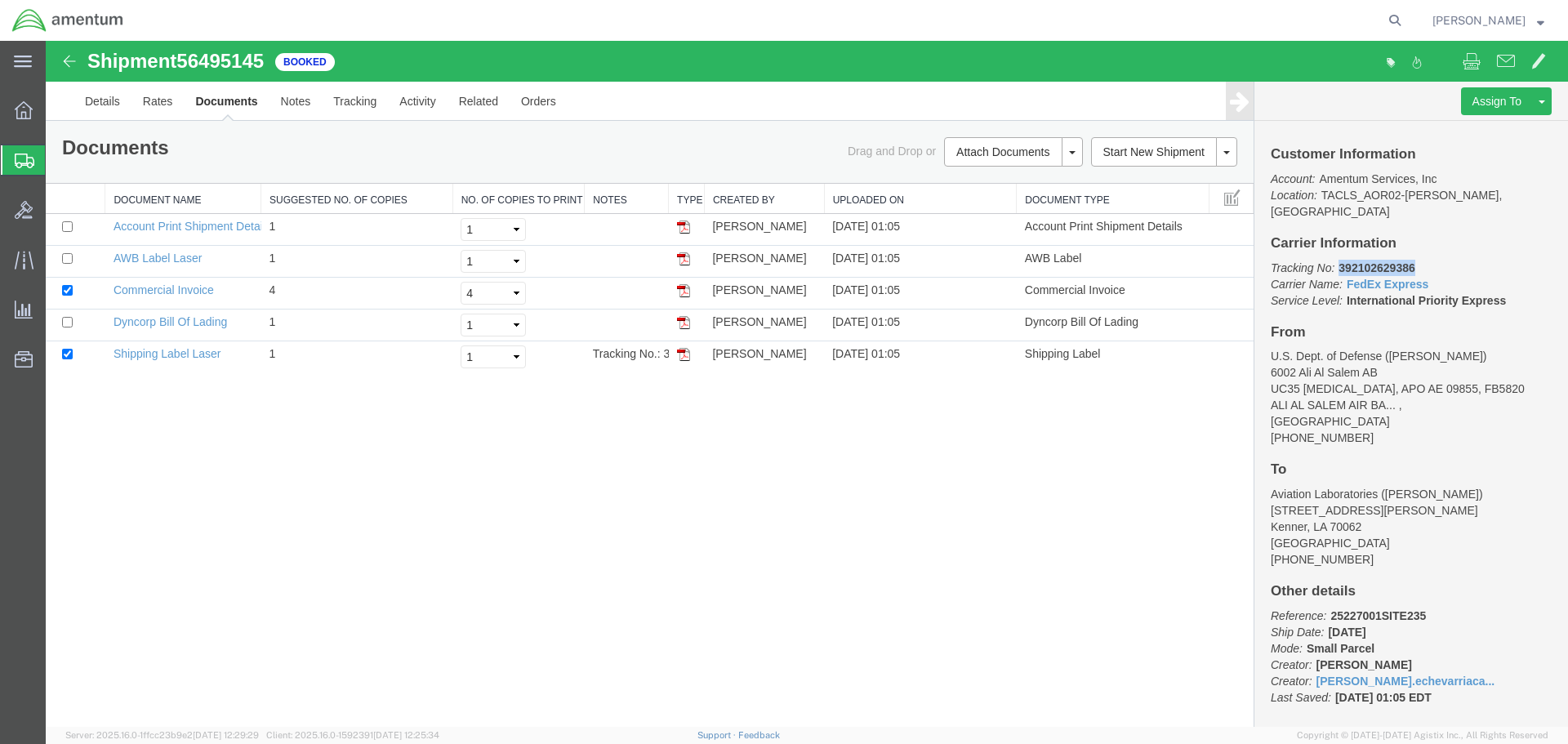
click at [1341, 259] on p "Tracking No: 392102629386 Carrier Name: FedEx Express FedEx Express Service Lev…" at bounding box center [1410, 284] width 281 height 49
copy b "392102629386"
click at [687, 289] on img at bounding box center [683, 290] width 13 height 13
drag, startPoint x: 683, startPoint y: 355, endPoint x: 832, endPoint y: 449, distance: 176.2
click at [683, 355] on img at bounding box center [683, 353] width 13 height 13
